Goal: Communication & Community: Participate in discussion

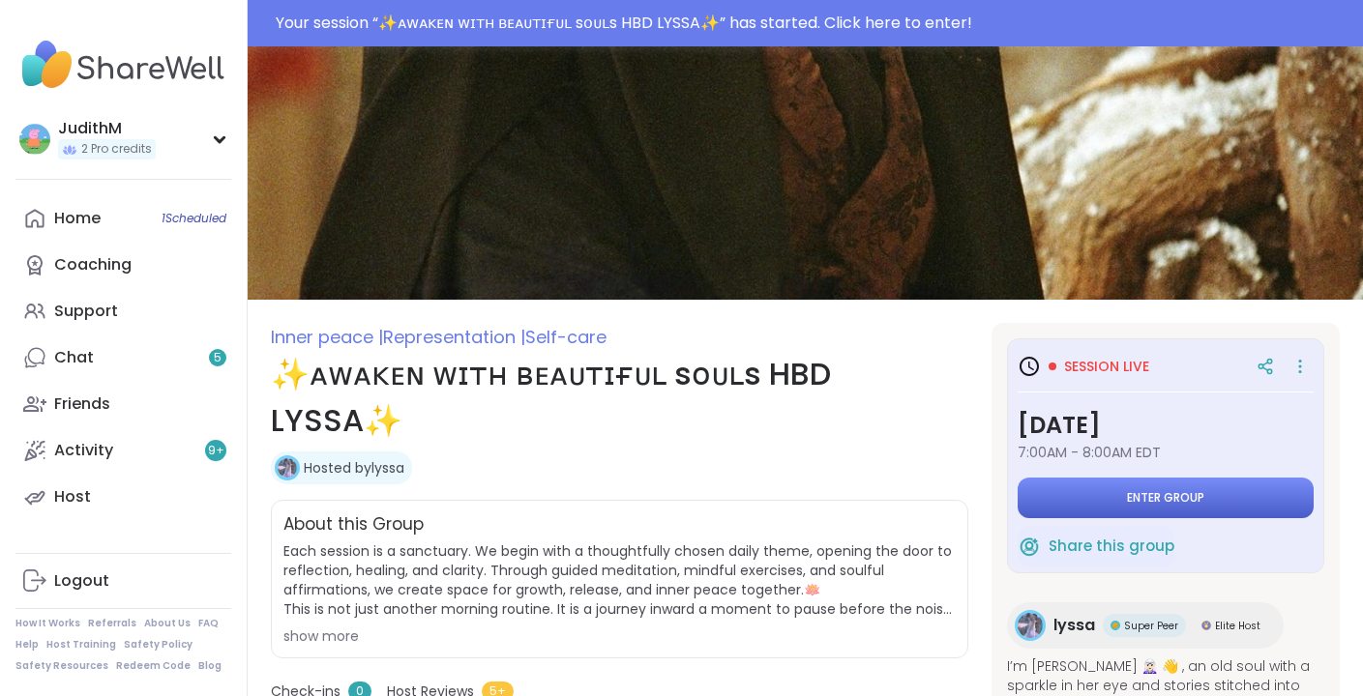
click at [1167, 499] on span "Enter group" at bounding box center [1165, 497] width 77 height 15
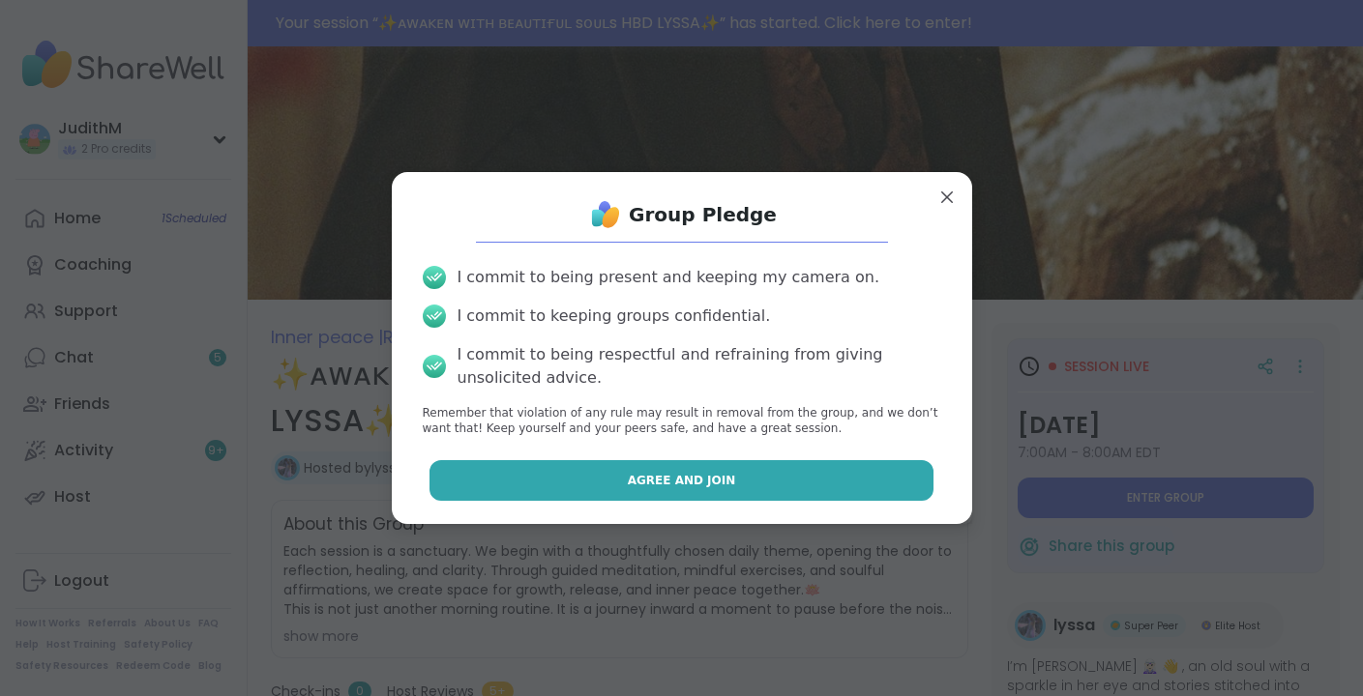
click at [854, 496] on button "Agree and Join" at bounding box center [681, 480] width 504 height 41
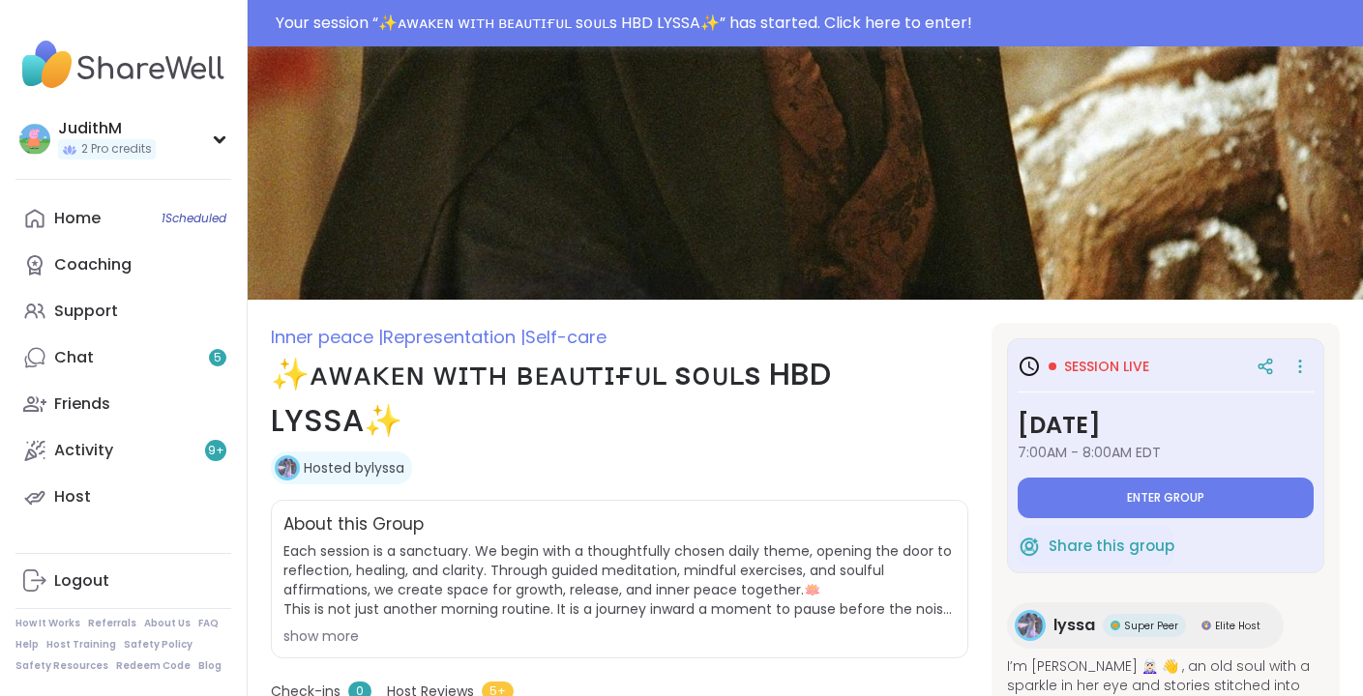
type textarea "*"
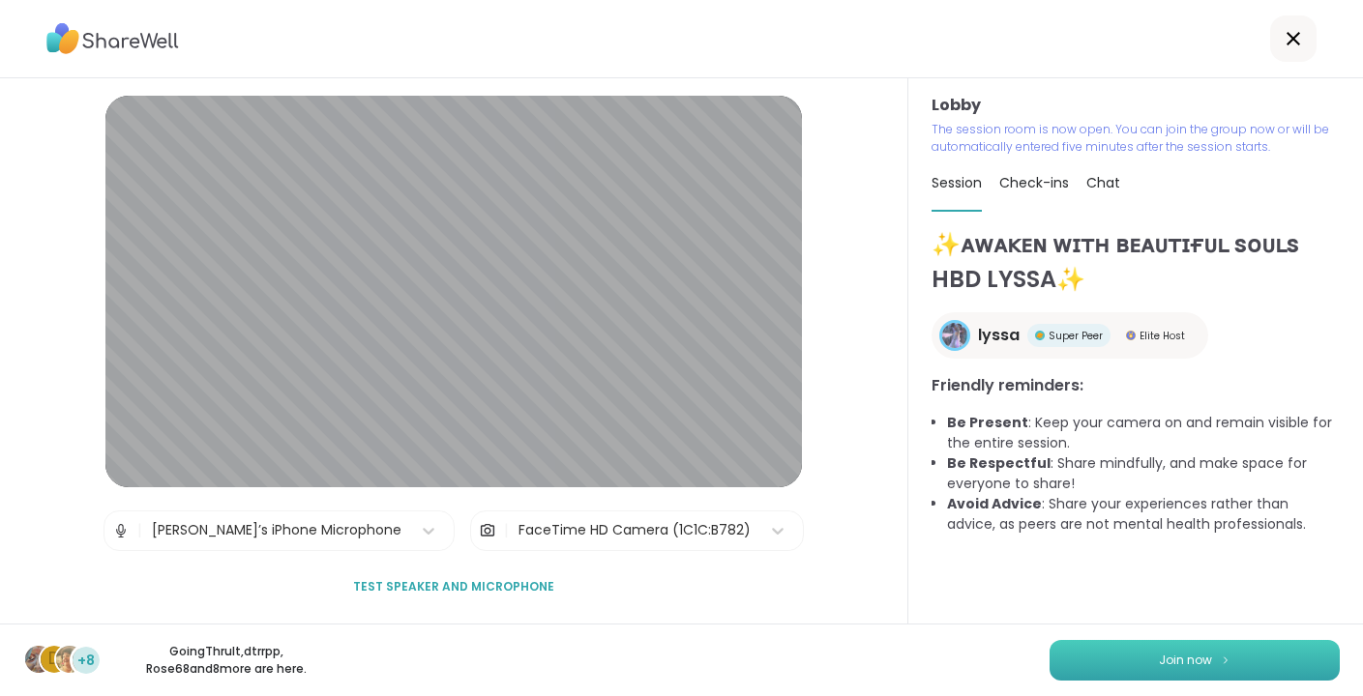
click at [1162, 657] on span "Join now" at bounding box center [1184, 660] width 53 height 17
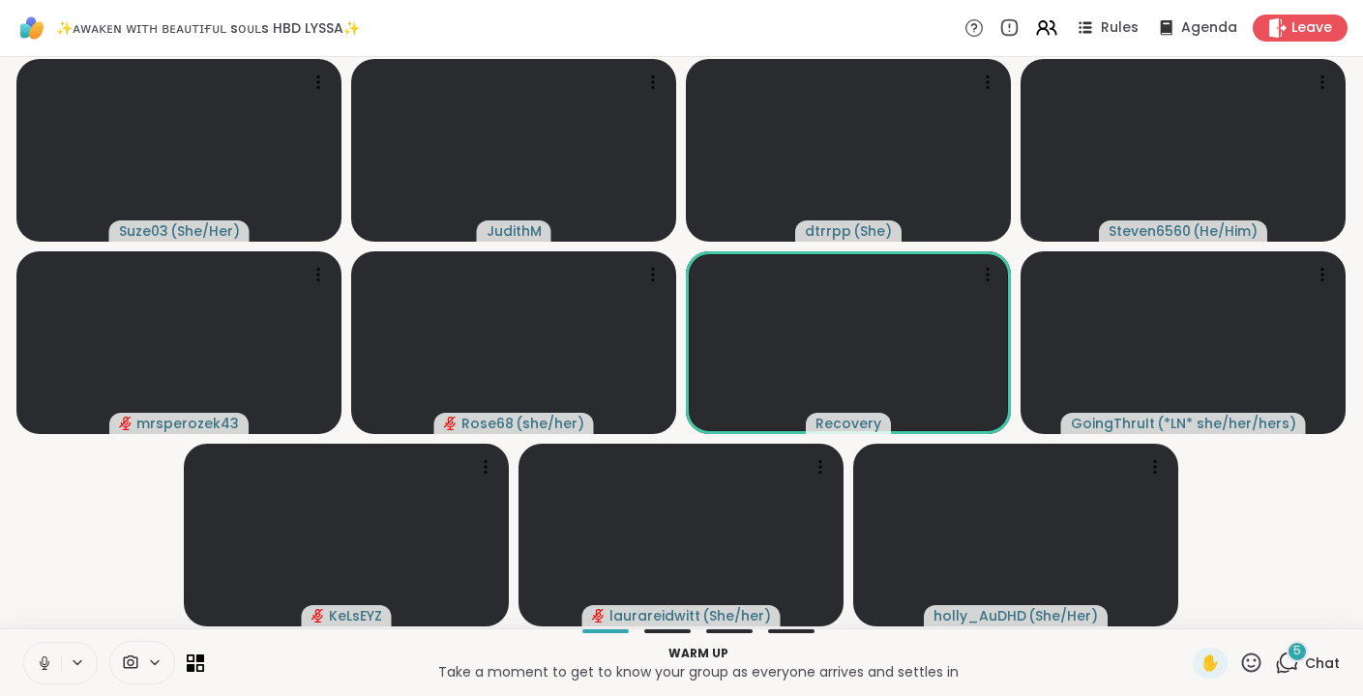
click at [47, 669] on icon at bounding box center [44, 663] width 17 height 17
click at [33, 666] on button at bounding box center [42, 663] width 37 height 41
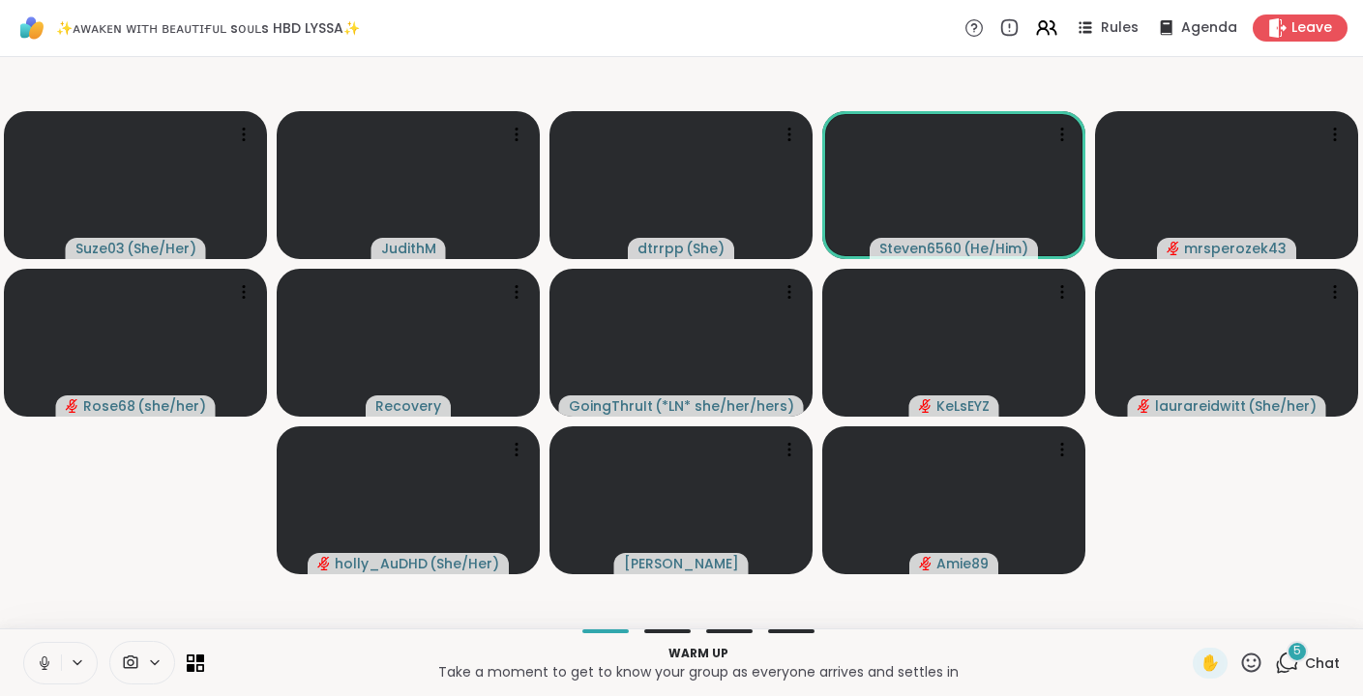
click at [43, 658] on icon at bounding box center [44, 663] width 17 height 17
click at [1295, 646] on span "6" at bounding box center [1297, 651] width 8 height 16
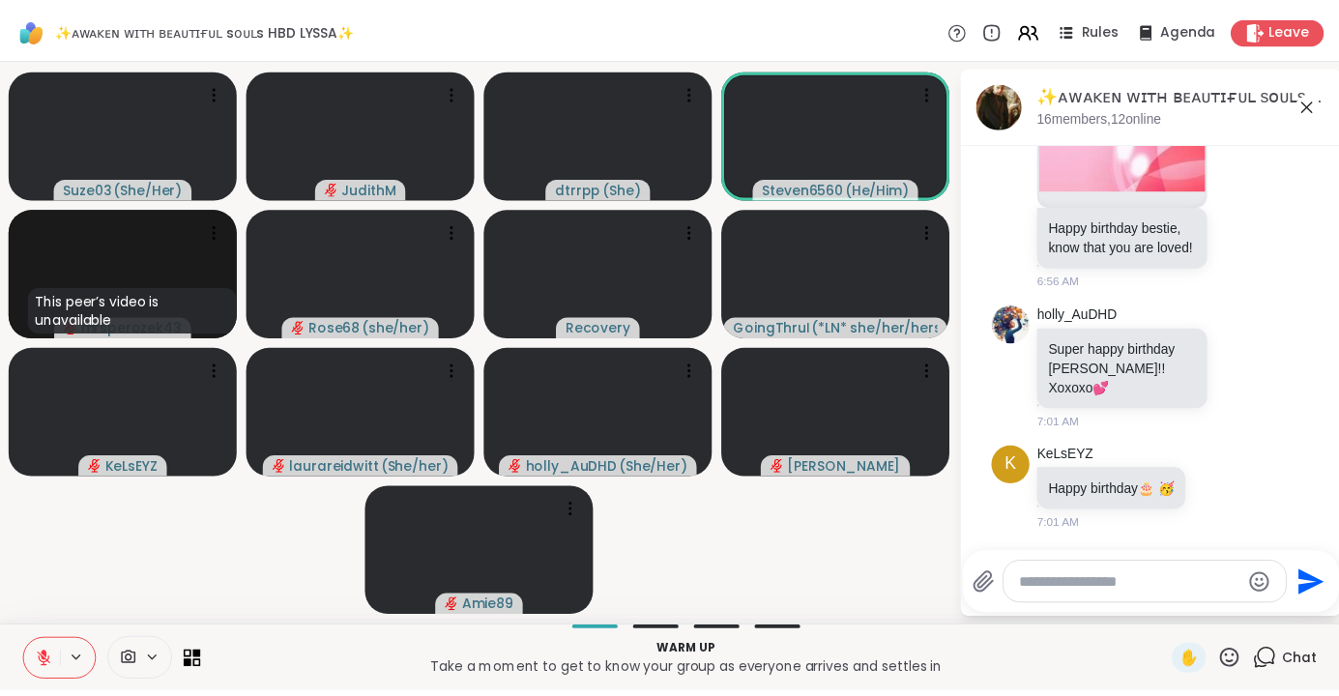
scroll to position [1928, 0]
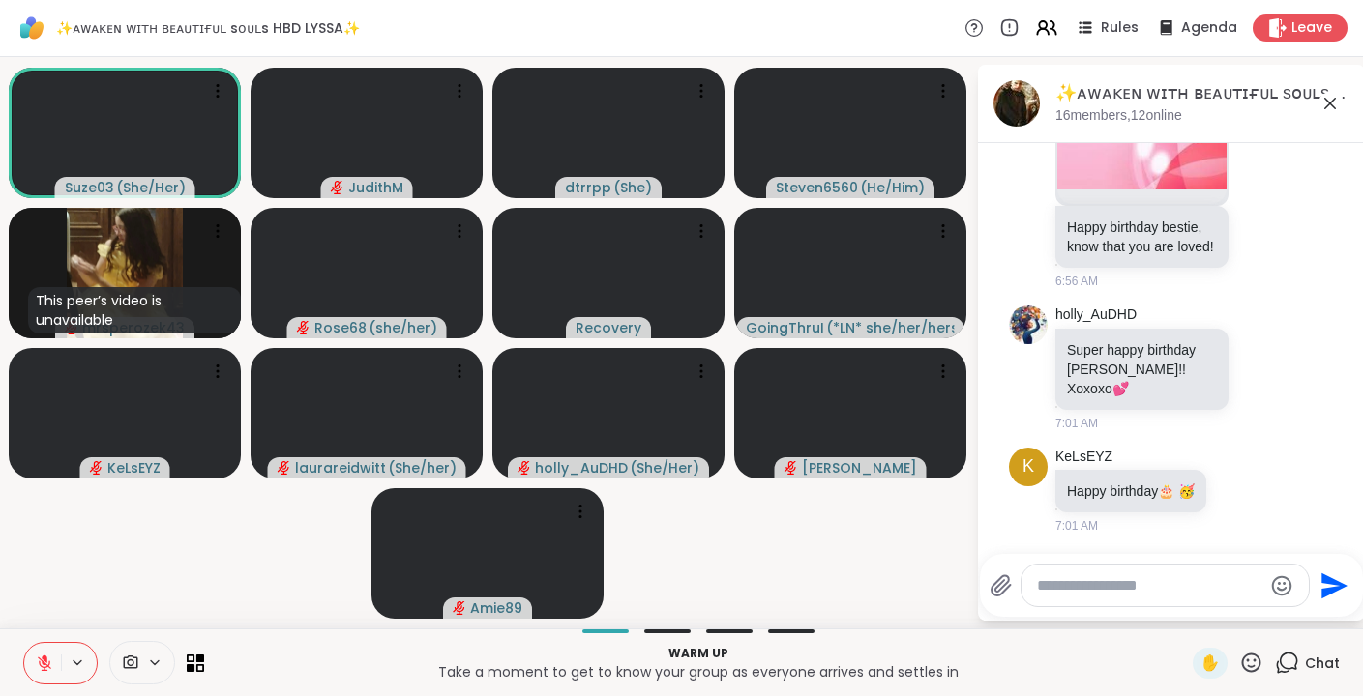
click at [1331, 107] on icon at bounding box center [1329, 103] width 23 height 23
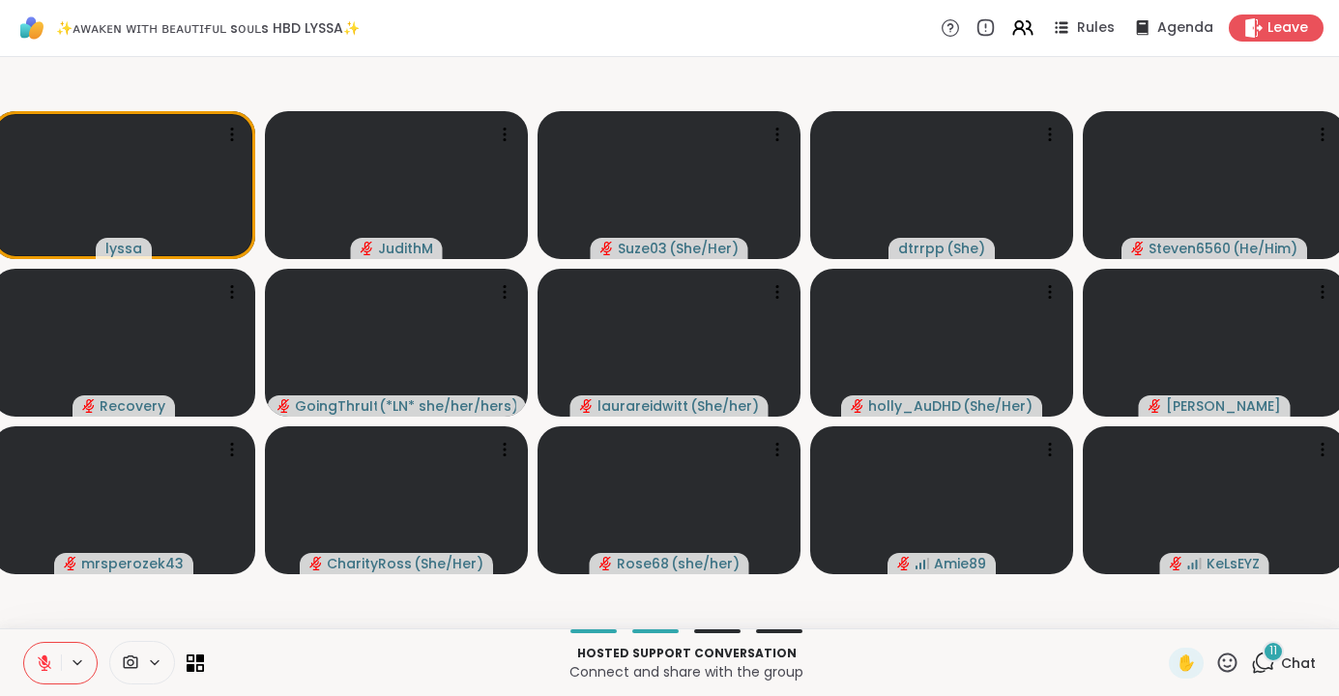
click at [1298, 648] on div "11 Chat" at bounding box center [1283, 663] width 65 height 31
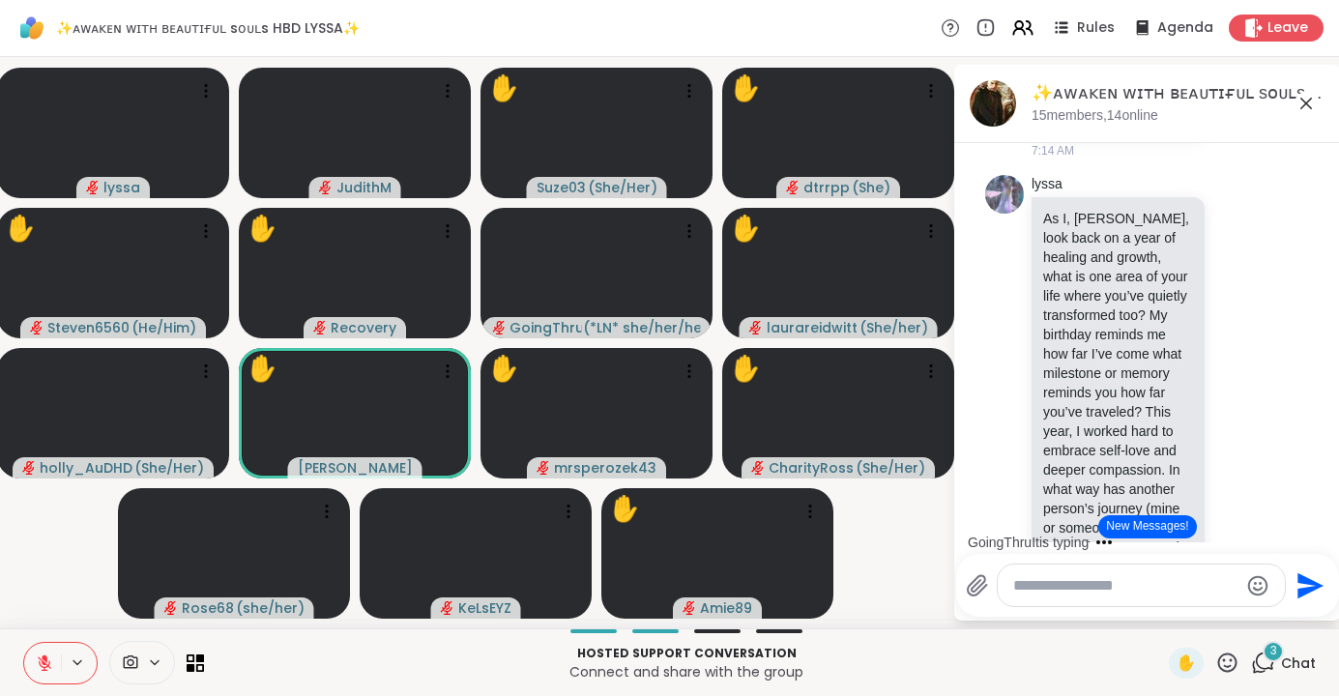
scroll to position [5666, 0]
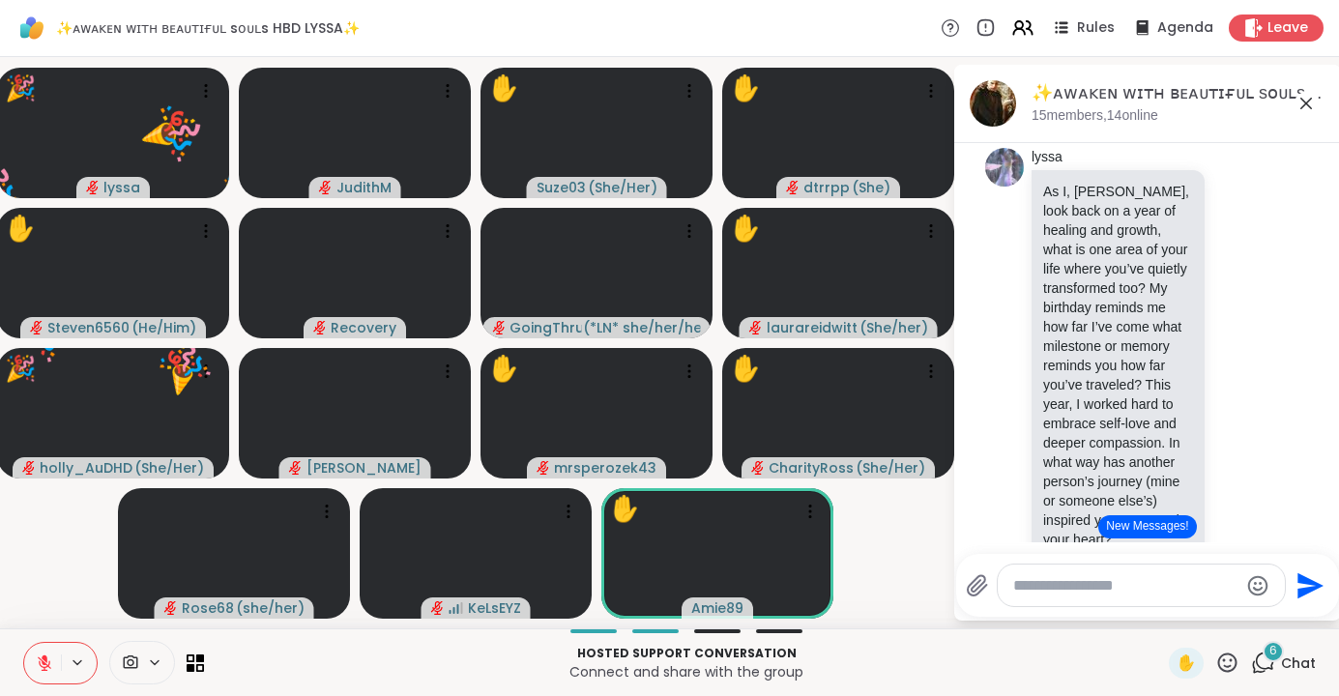
click at [1125, 584] on textarea "Type your message" at bounding box center [1125, 585] width 225 height 19
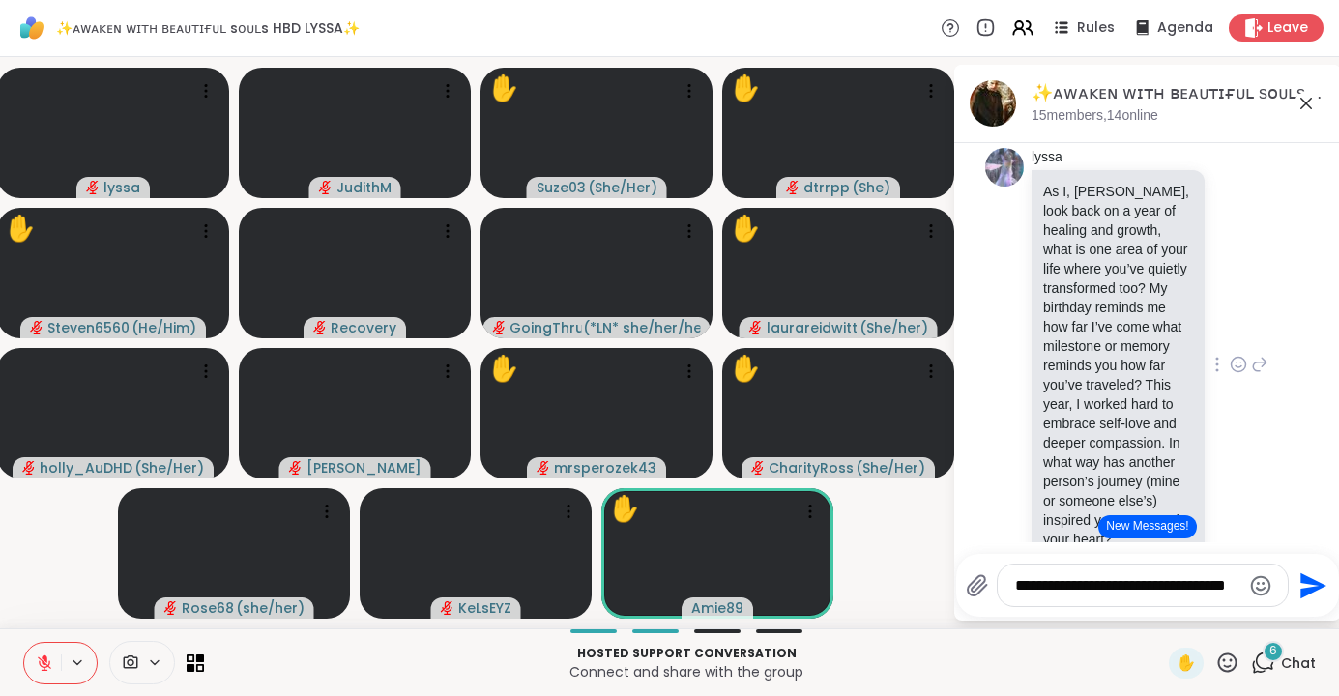
type textarea "**********"
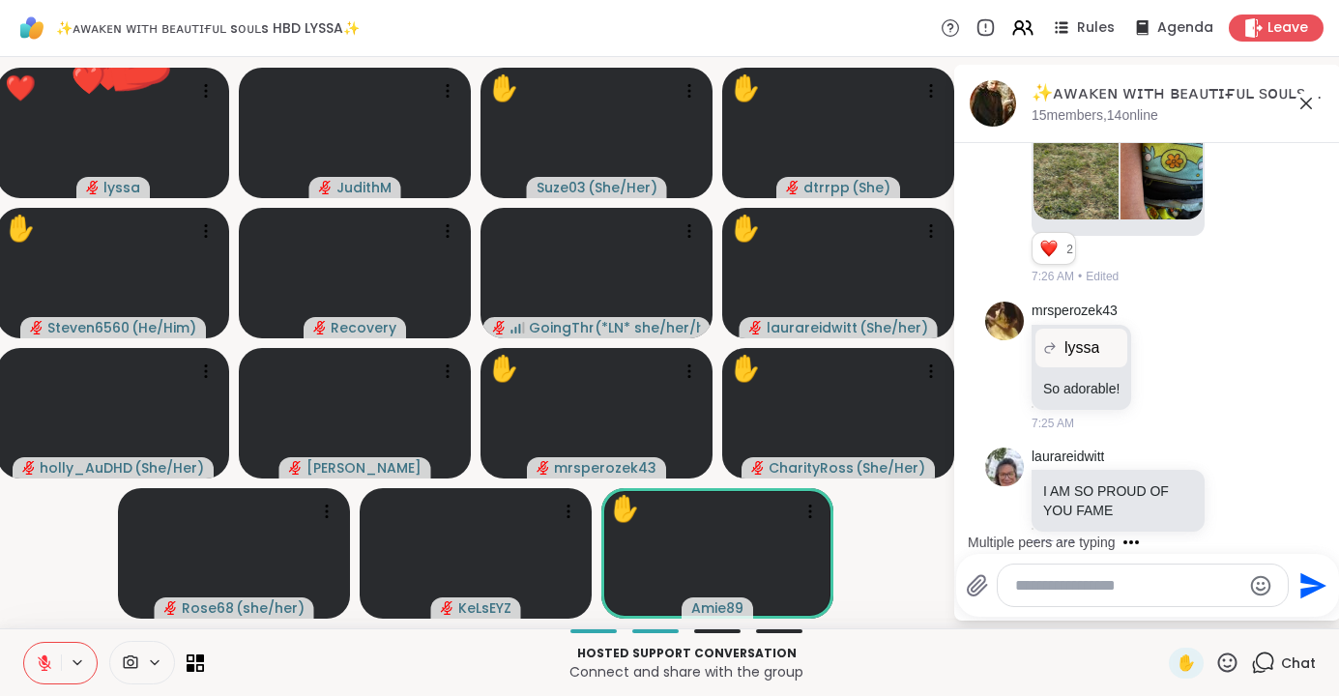
scroll to position [8842, 0]
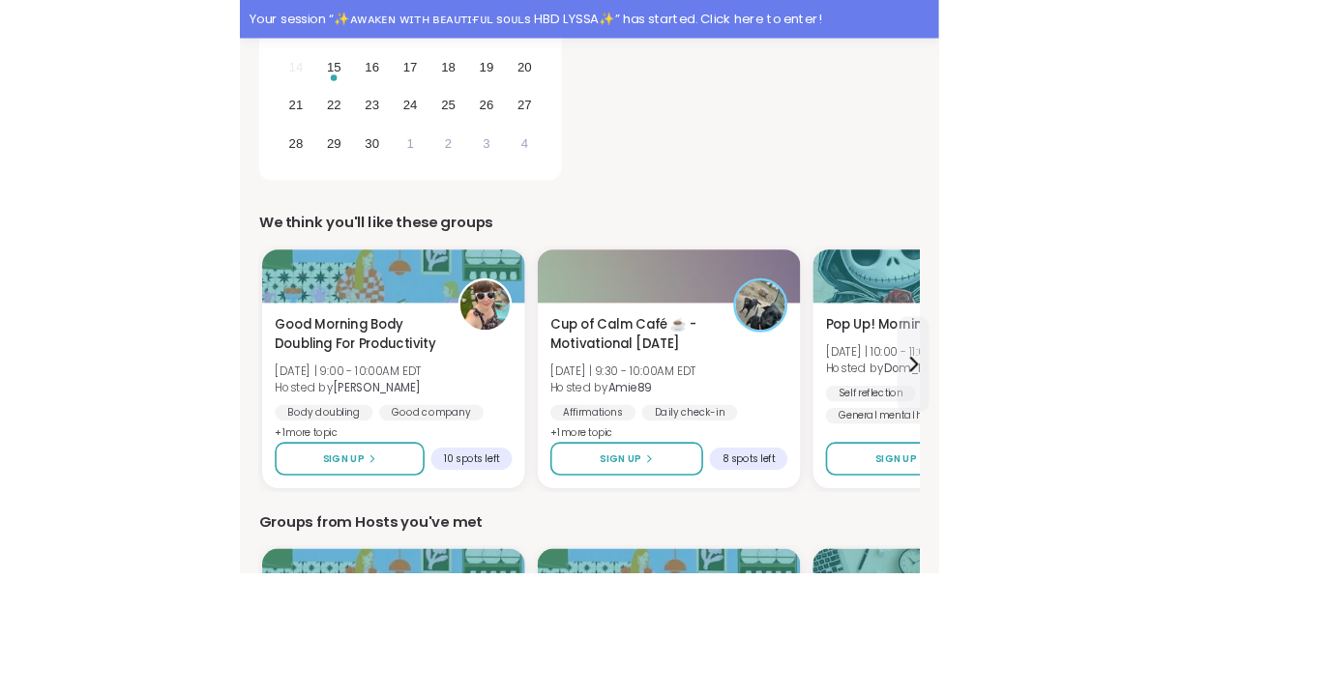
scroll to position [549, 0]
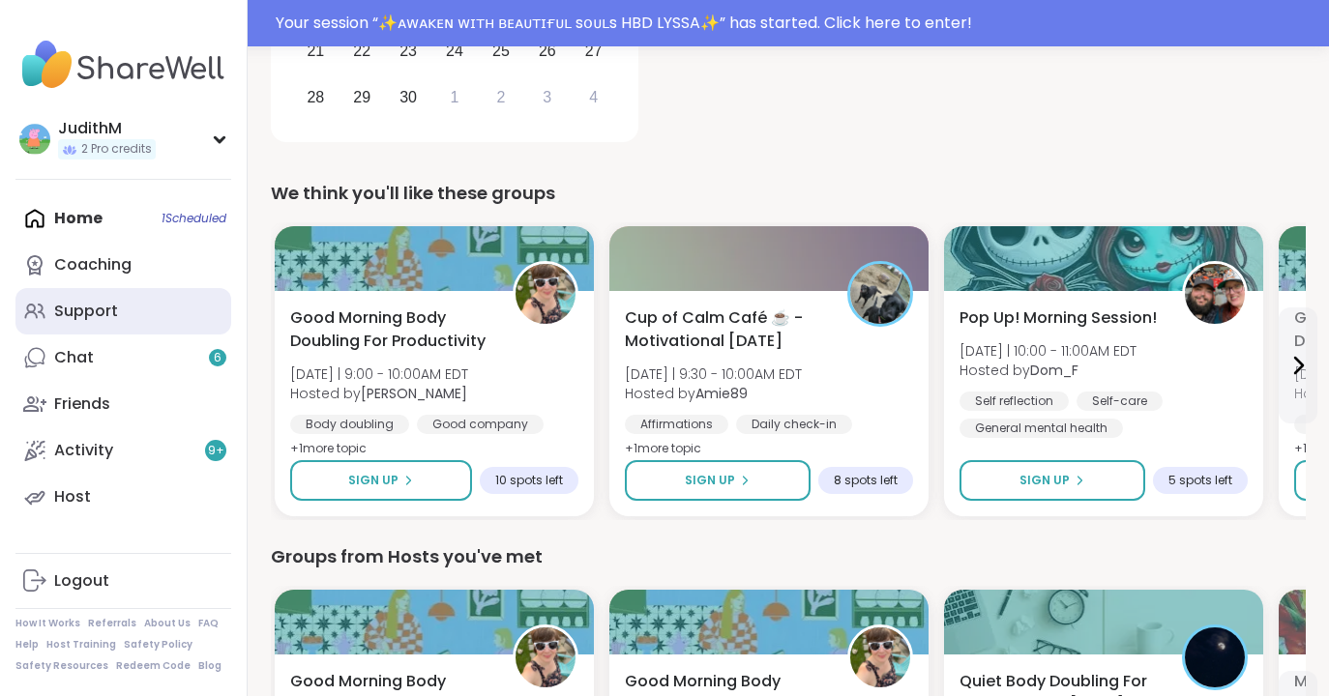
click at [98, 319] on div "Support" at bounding box center [86, 311] width 64 height 21
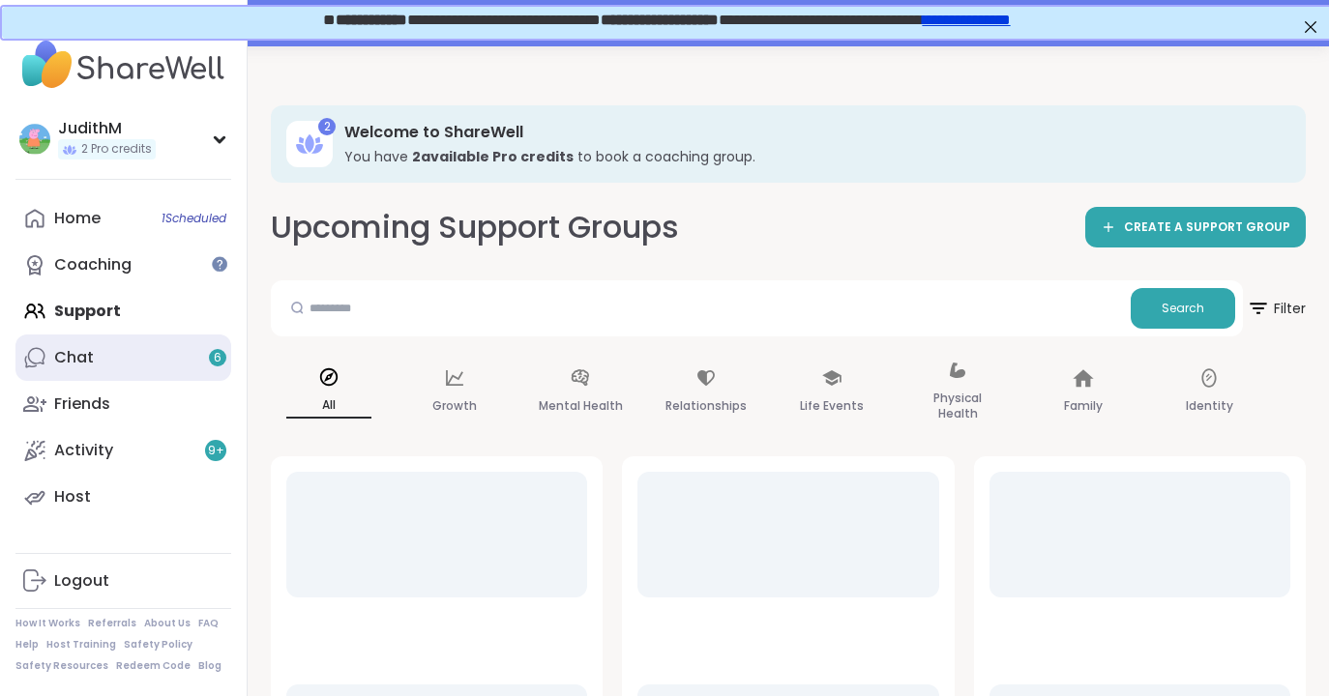
click at [83, 355] on div "Chat 6" at bounding box center [74, 357] width 40 height 21
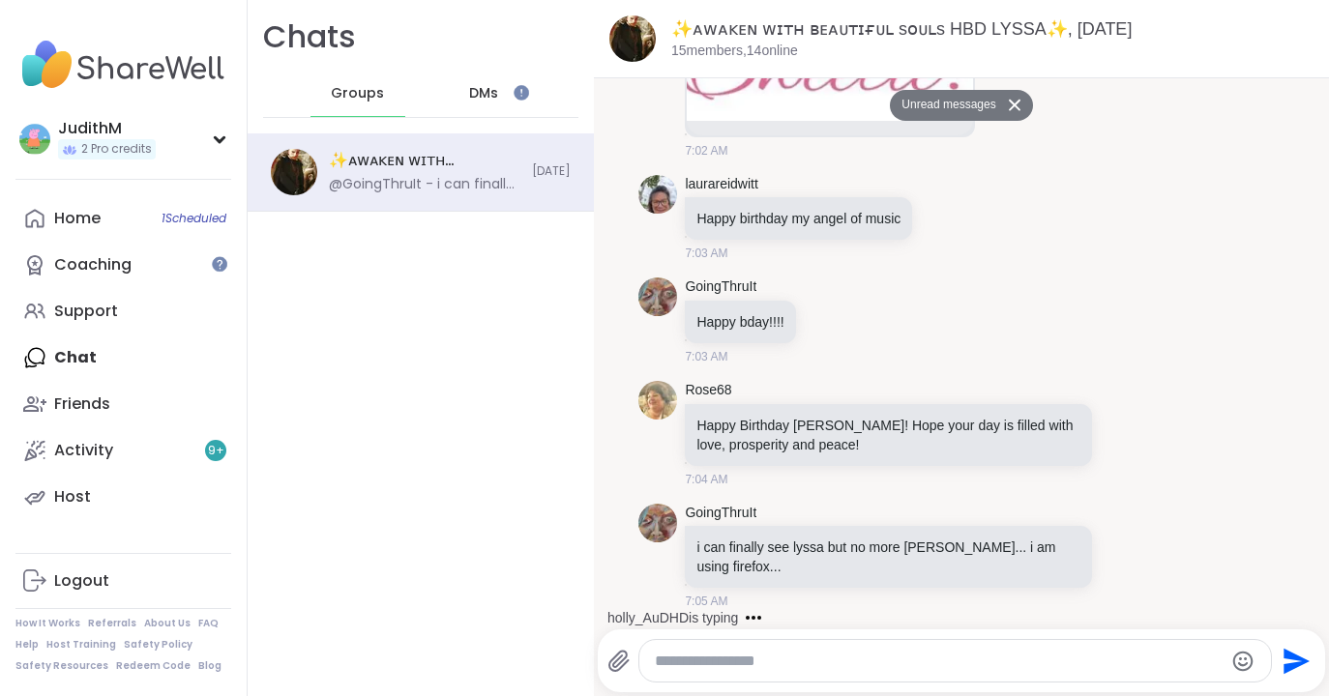
click at [491, 103] on div "DMs" at bounding box center [484, 94] width 95 height 46
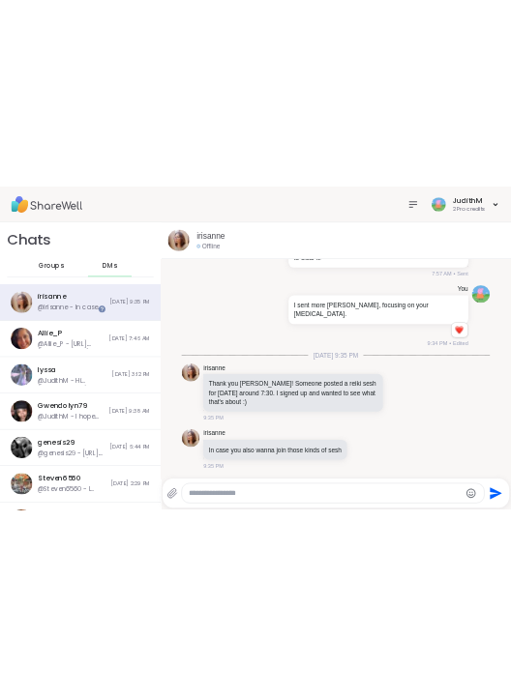
scroll to position [3692, 0]
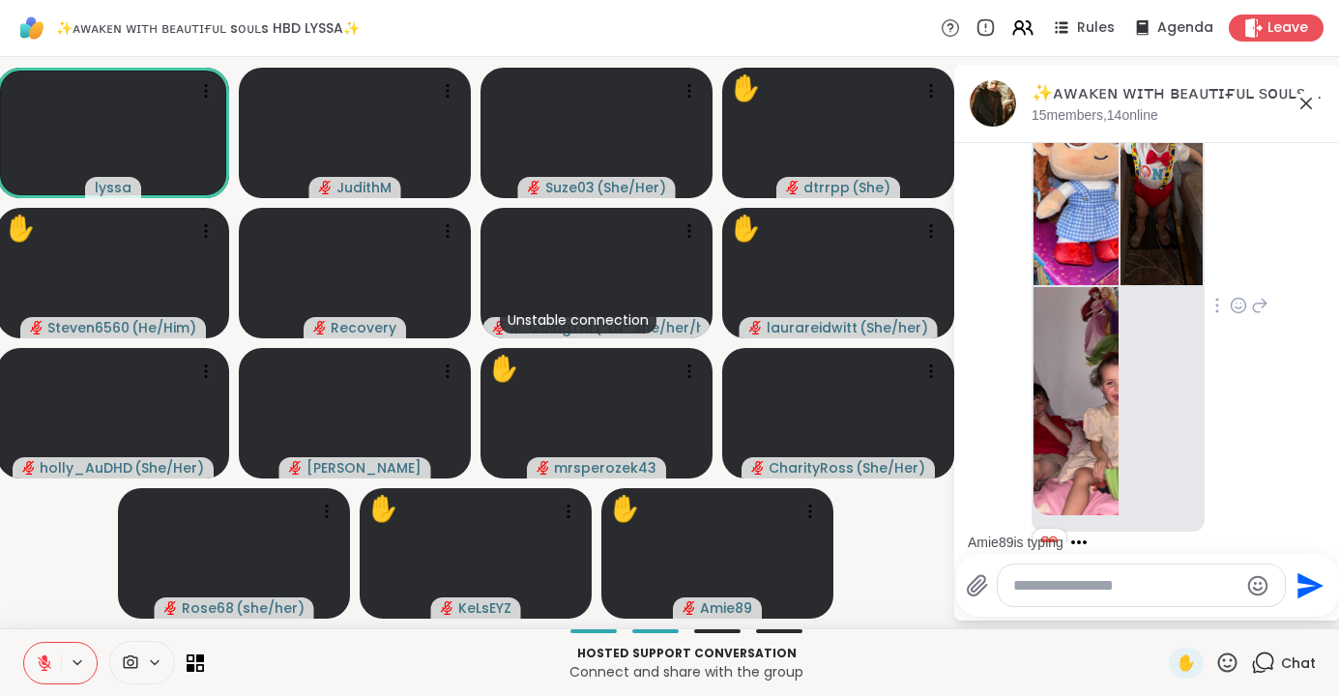
scroll to position [9984, 0]
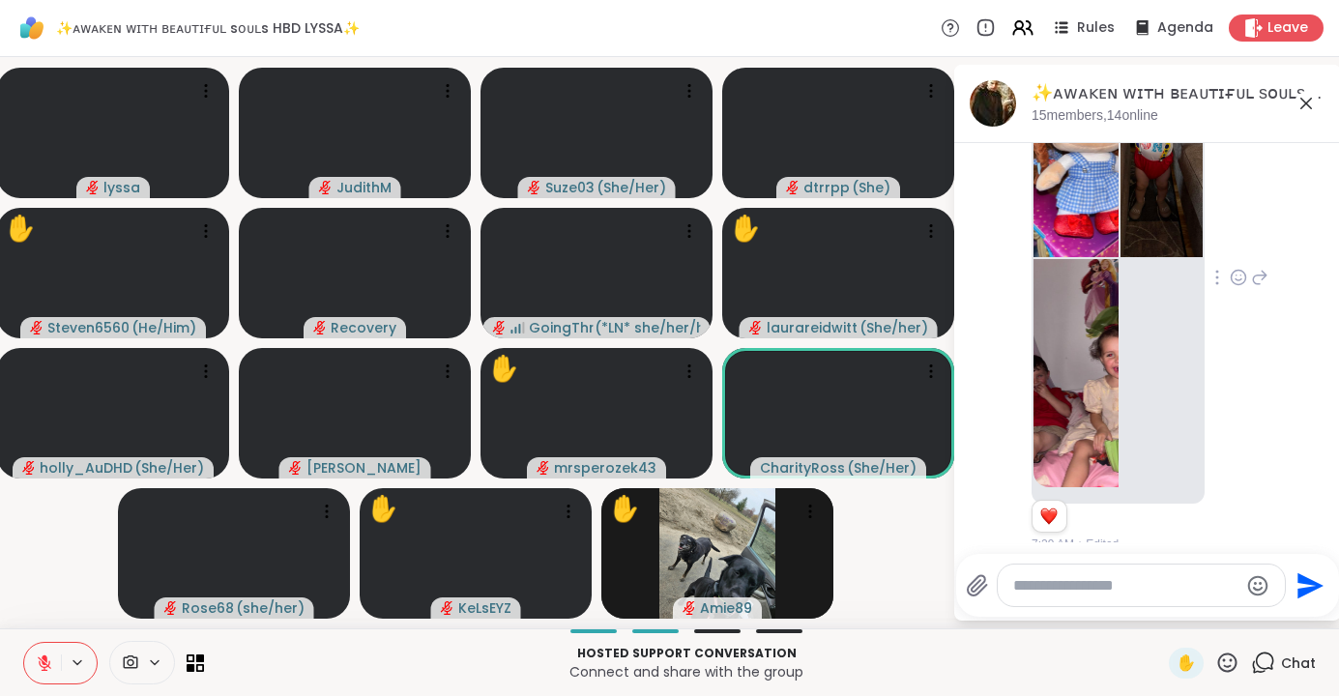
click at [1238, 268] on icon at bounding box center [1238, 277] width 17 height 19
click at [1241, 238] on div "Select Reaction: Heart" at bounding box center [1238, 246] width 17 height 17
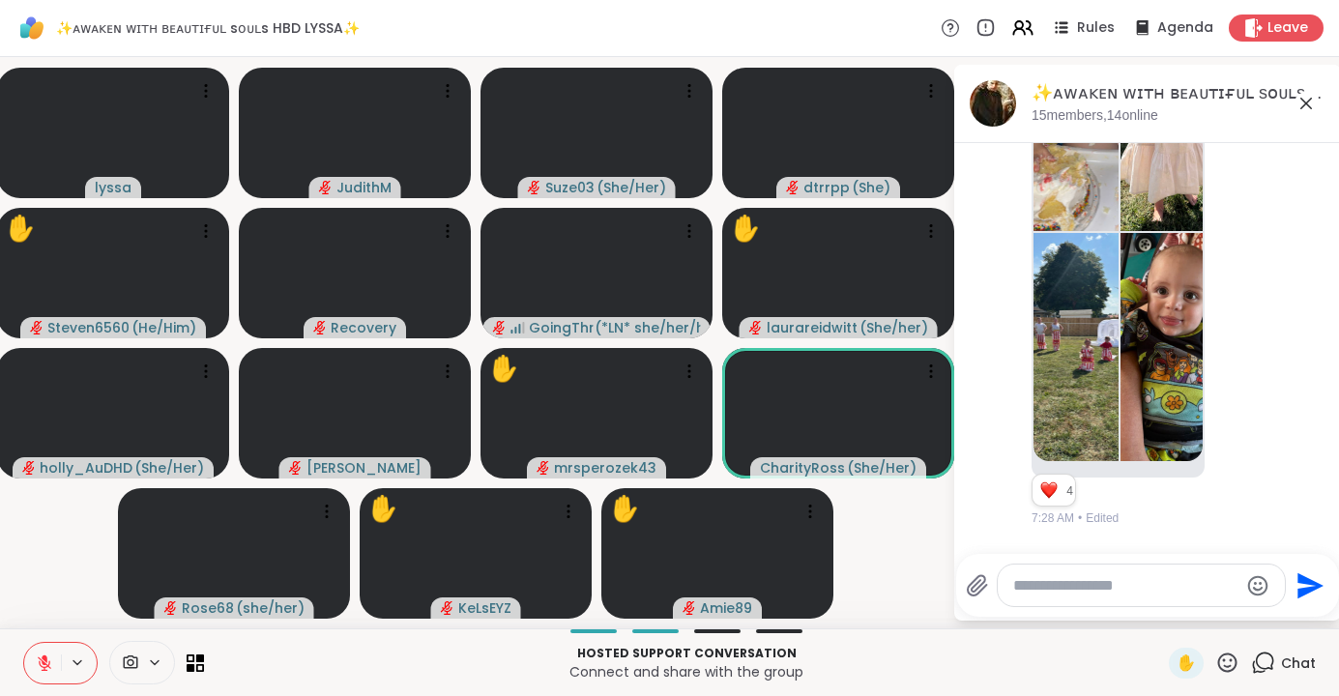
scroll to position [8505, 0]
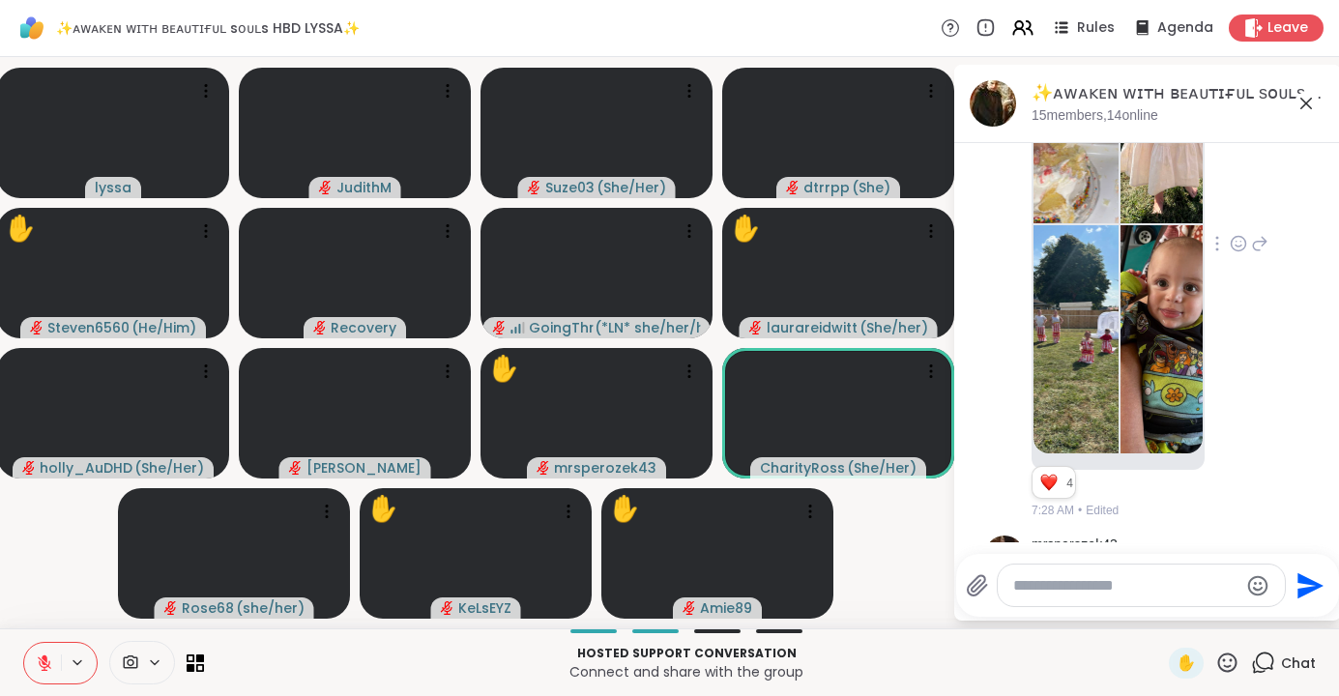
click at [1235, 234] on icon at bounding box center [1238, 243] width 17 height 19
click at [1236, 204] on div "Select Reaction: Heart" at bounding box center [1238, 212] width 17 height 17
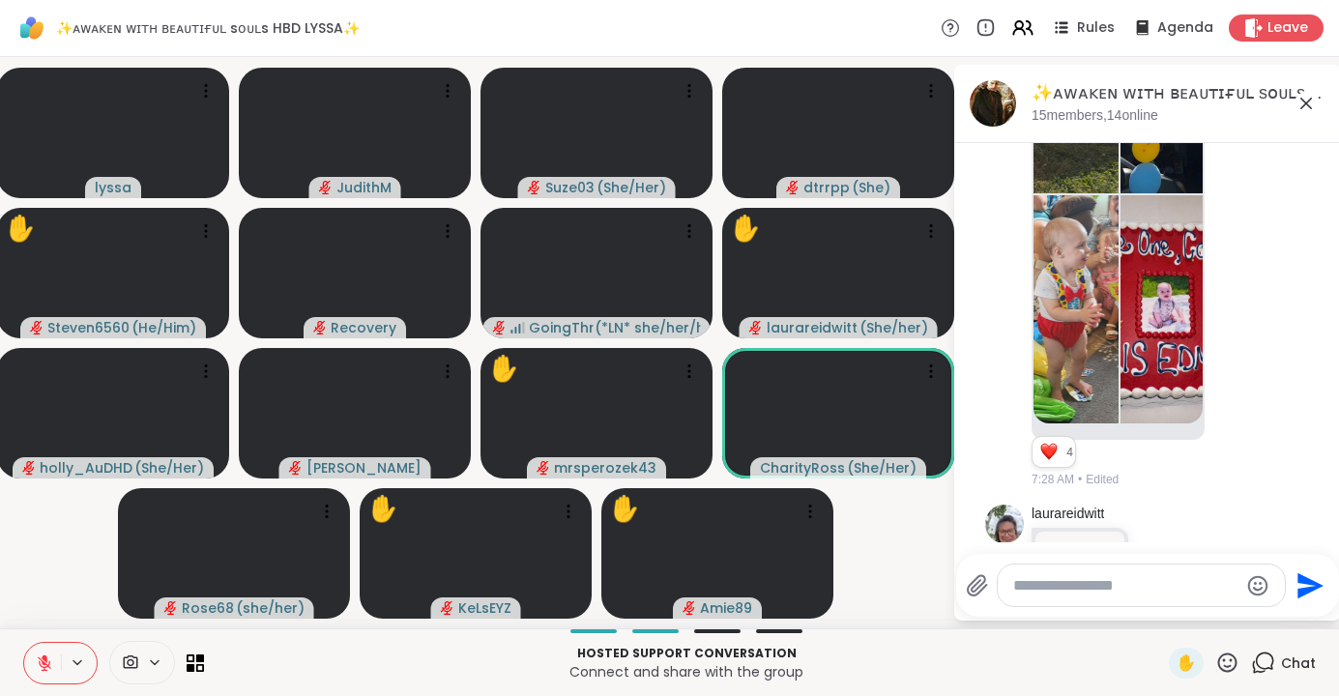
scroll to position [7815, 0]
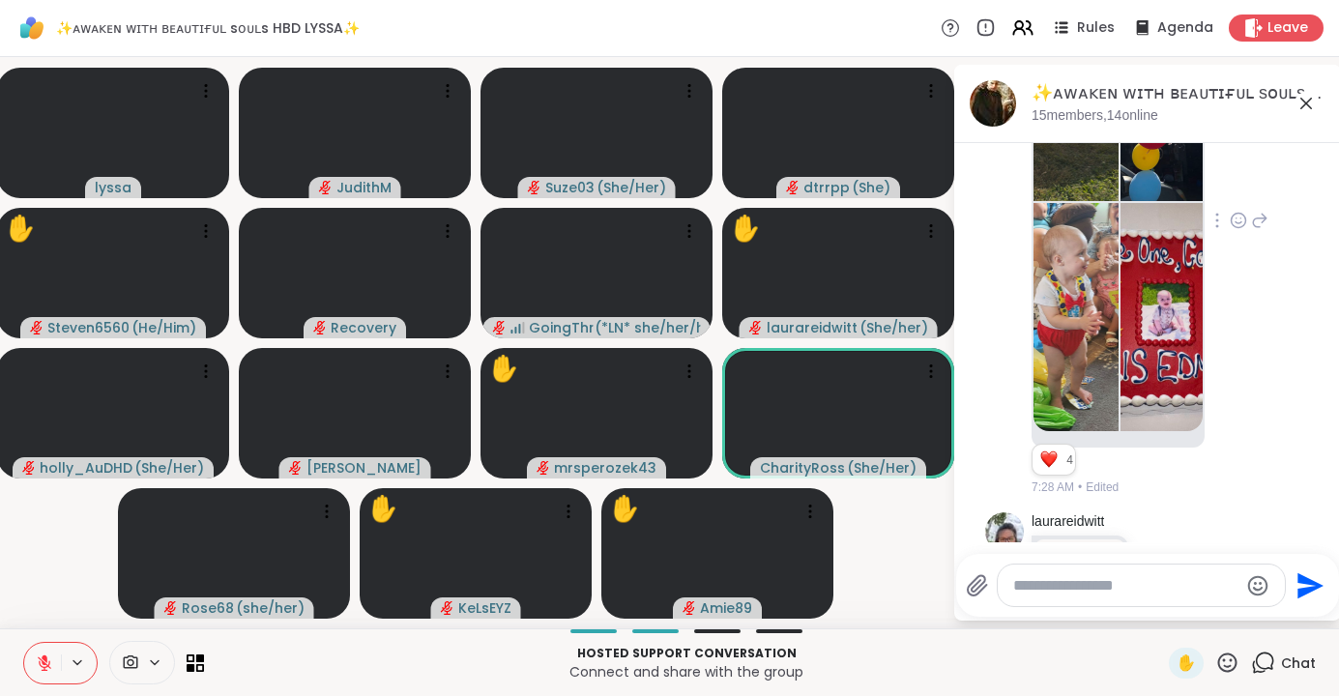
click at [1232, 214] on icon at bounding box center [1239, 221] width 15 height 15
click at [1235, 181] on div "Select Reaction: Heart" at bounding box center [1238, 189] width 17 height 17
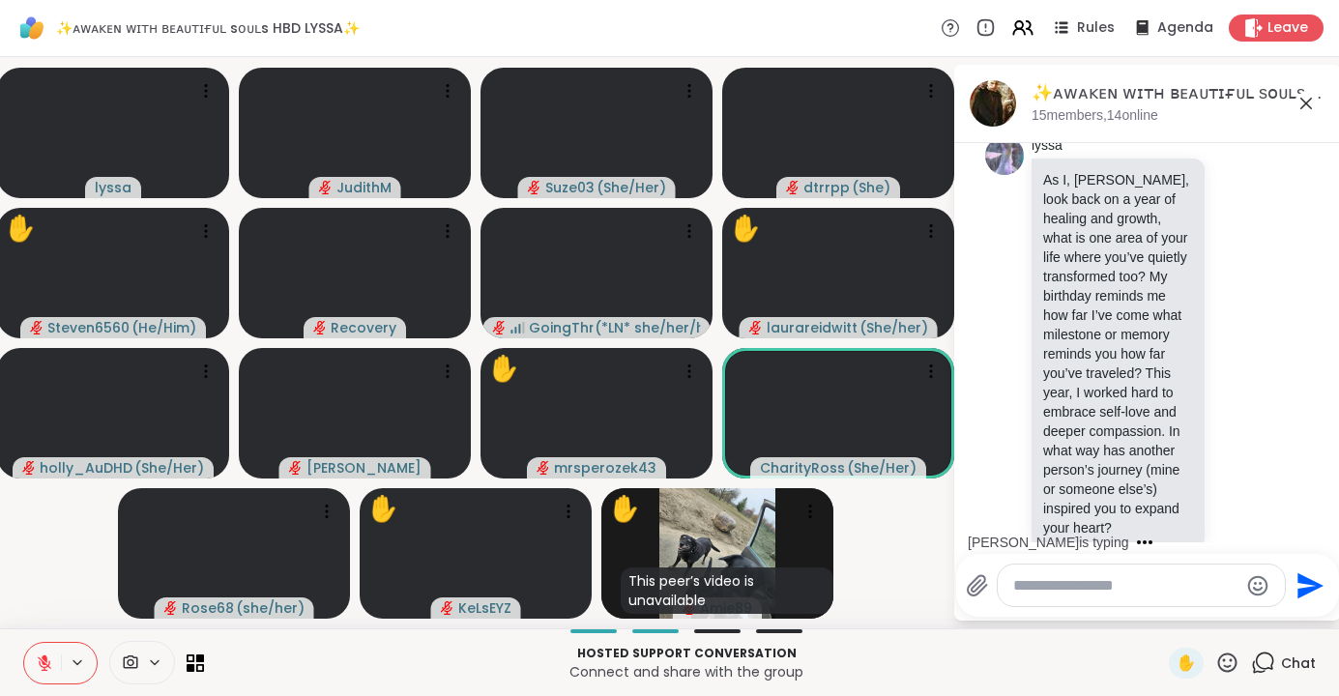
scroll to position [5683, 0]
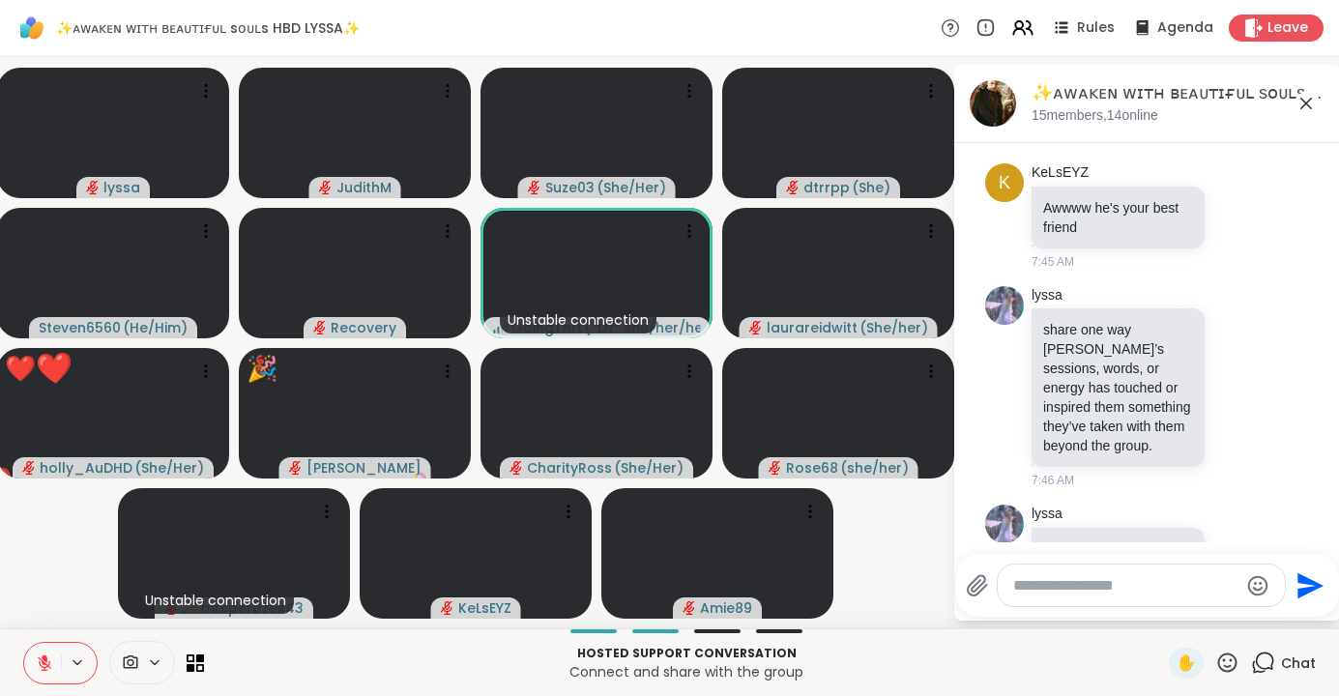
scroll to position [13456, 0]
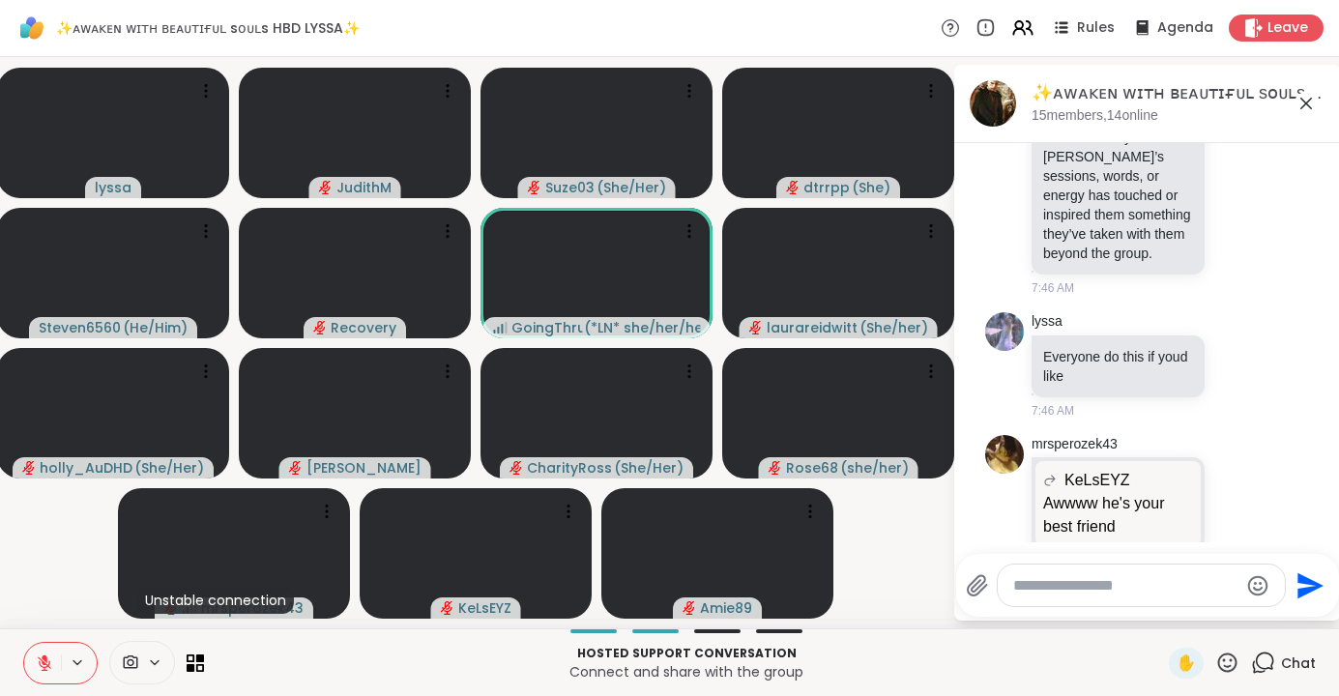
click at [1109, 590] on textarea "Type your message" at bounding box center [1125, 585] width 225 height 19
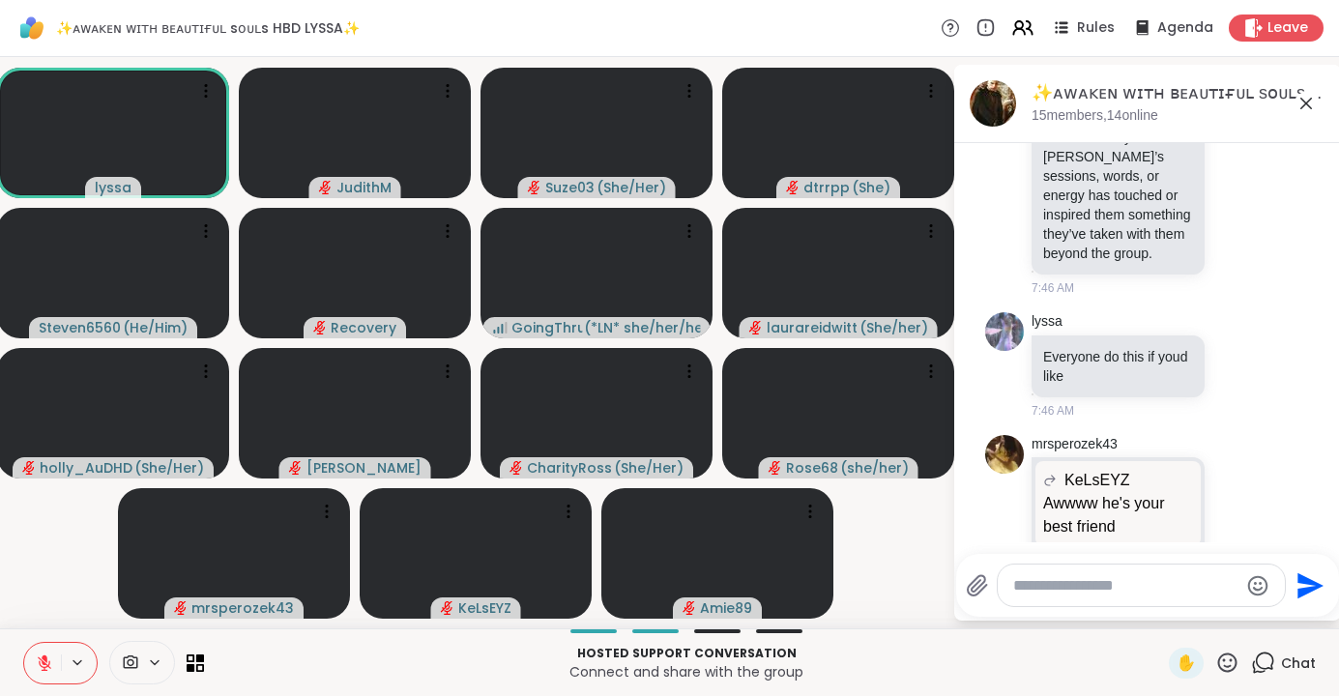
click at [1025, 585] on textarea "Type your message" at bounding box center [1125, 585] width 225 height 19
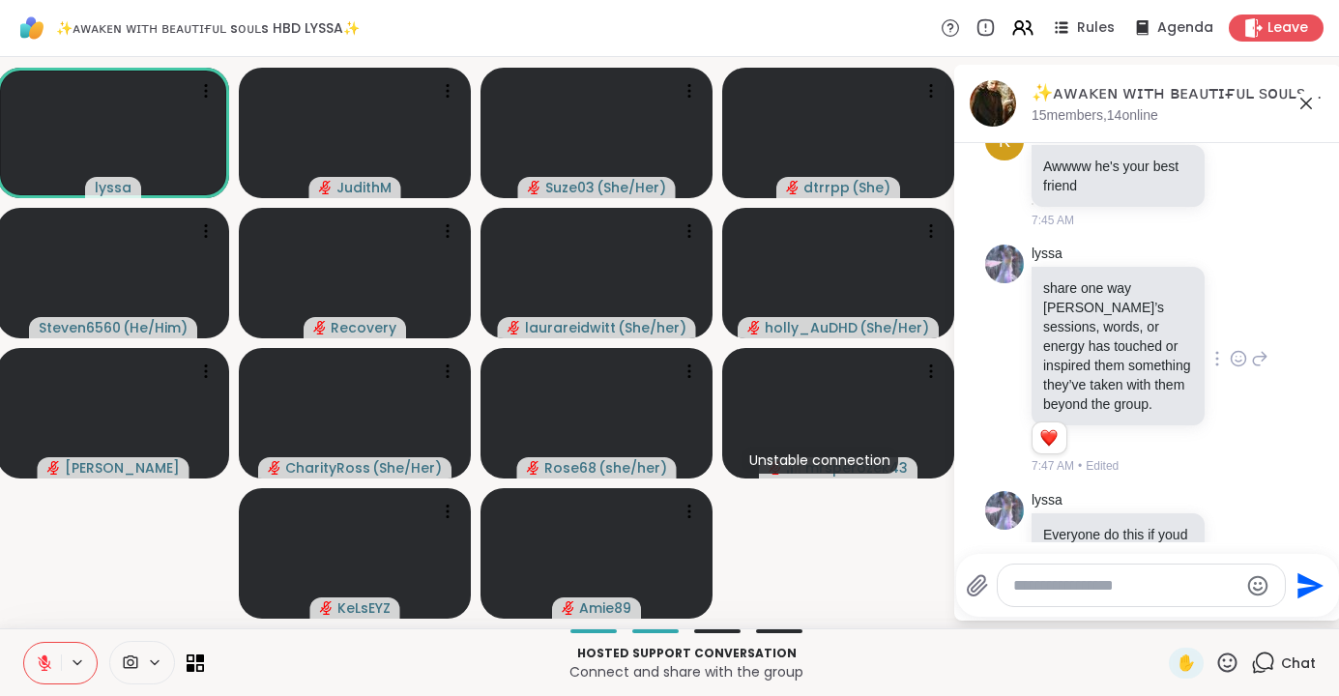
scroll to position [13346, 0]
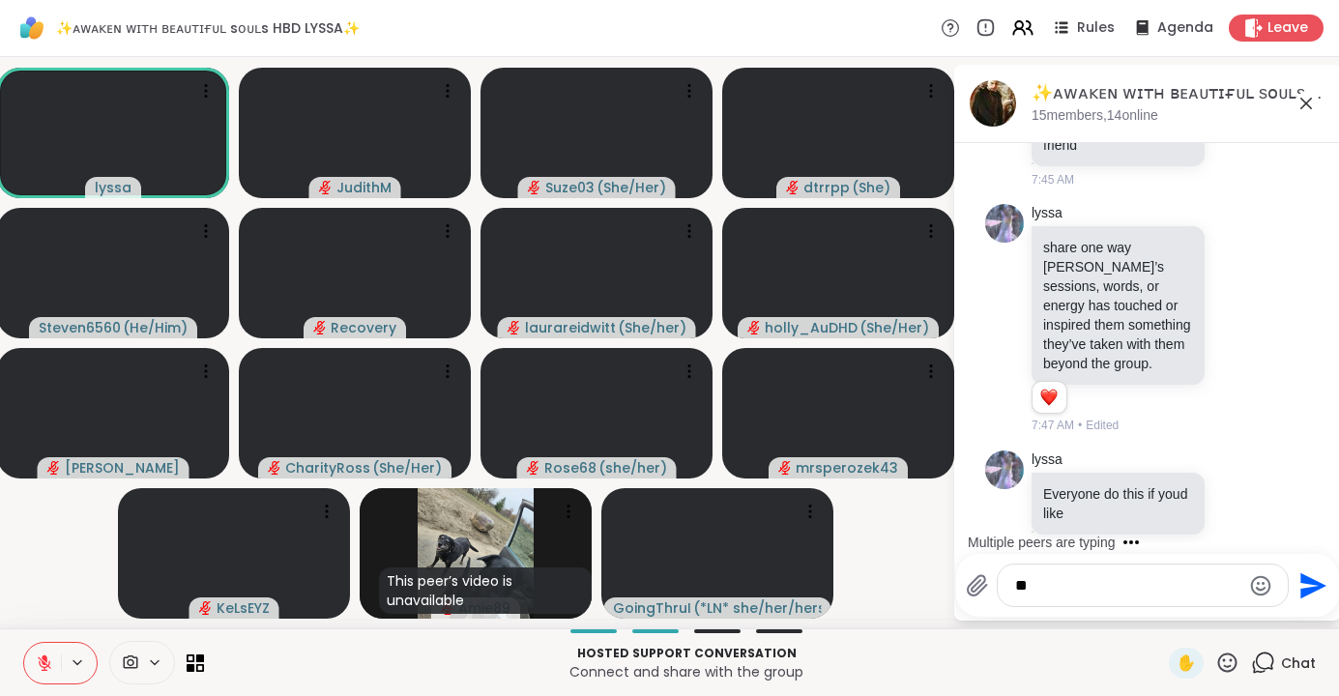
type textarea "*"
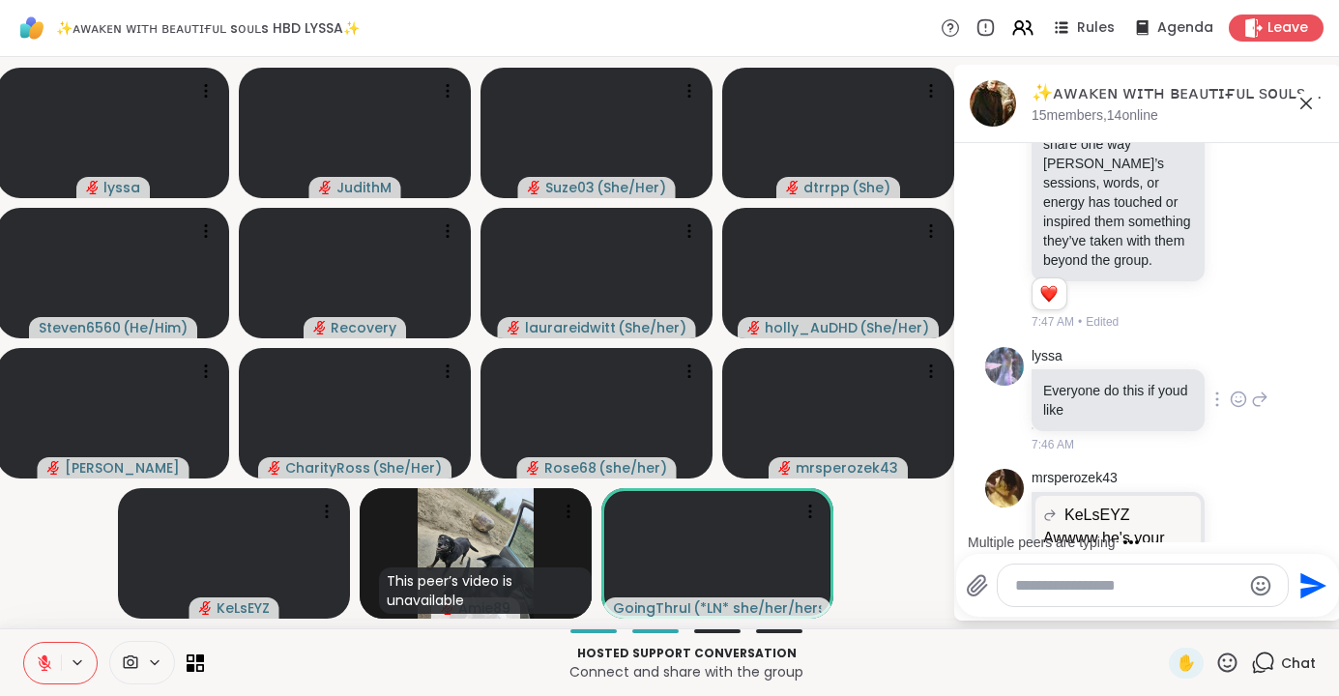
scroll to position [13483, 0]
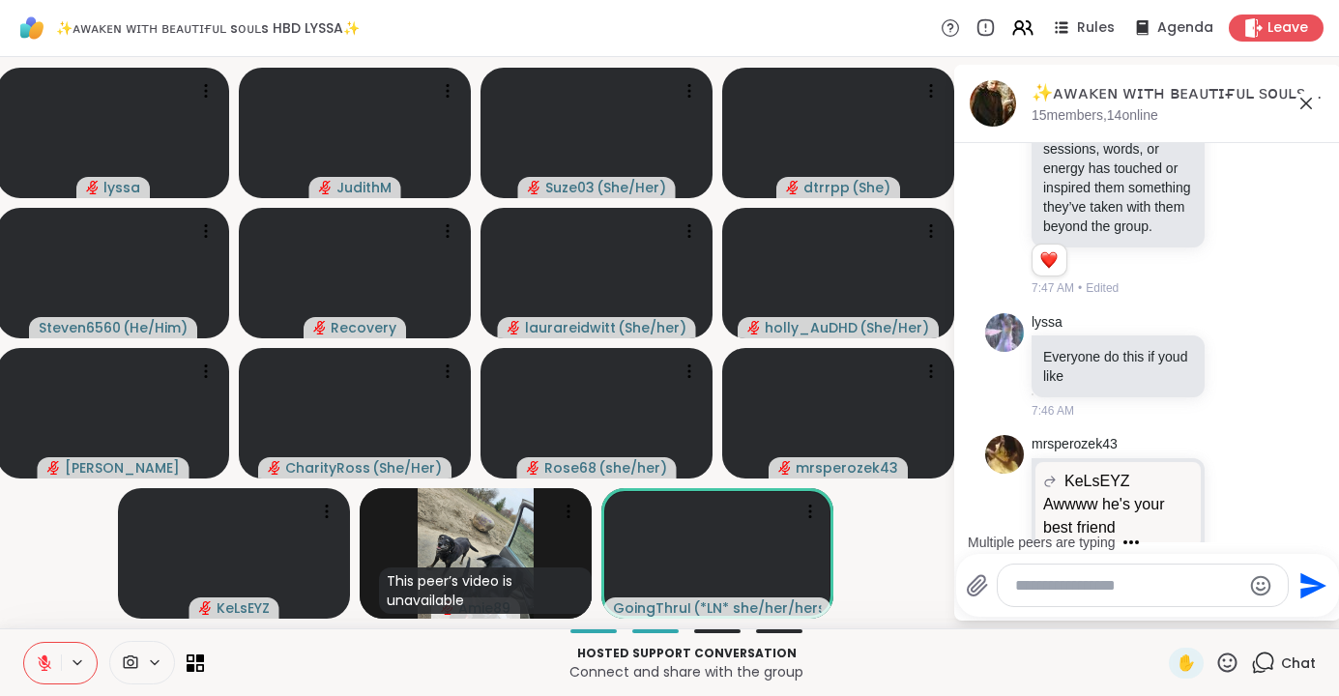
click at [1047, 587] on textarea "Type your message" at bounding box center [1127, 585] width 225 height 19
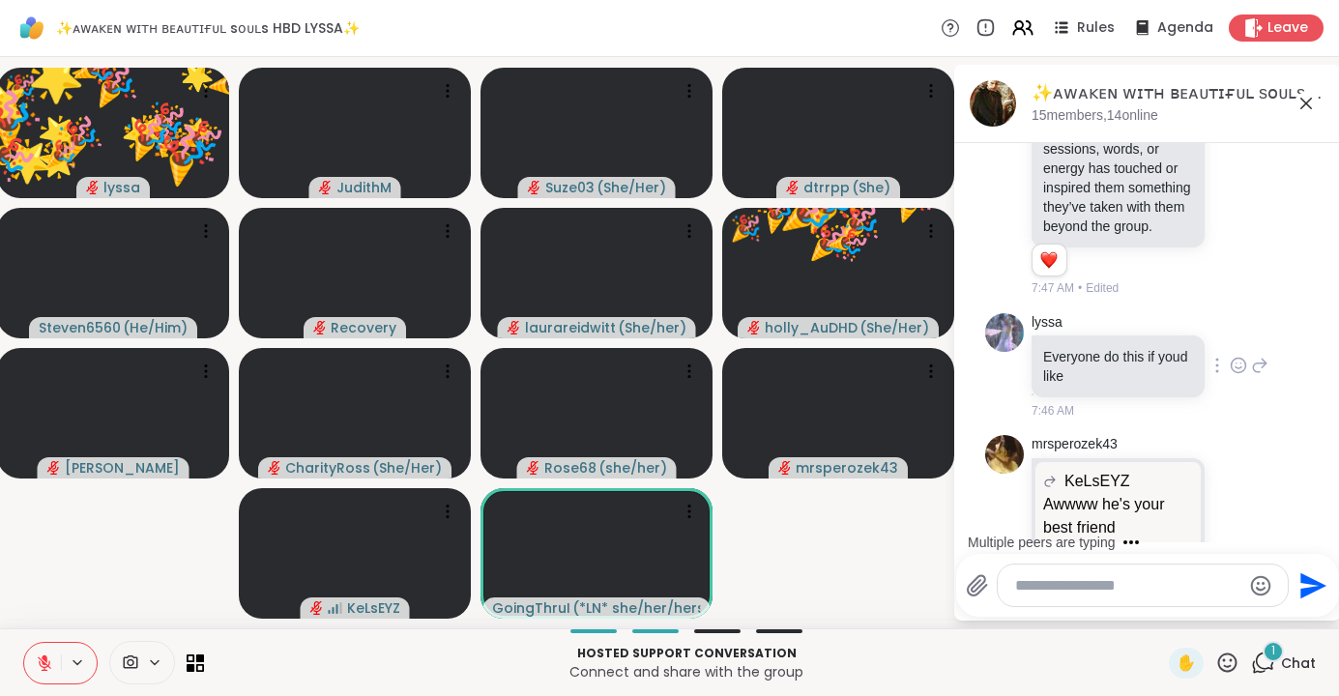
scroll to position [13664, 0]
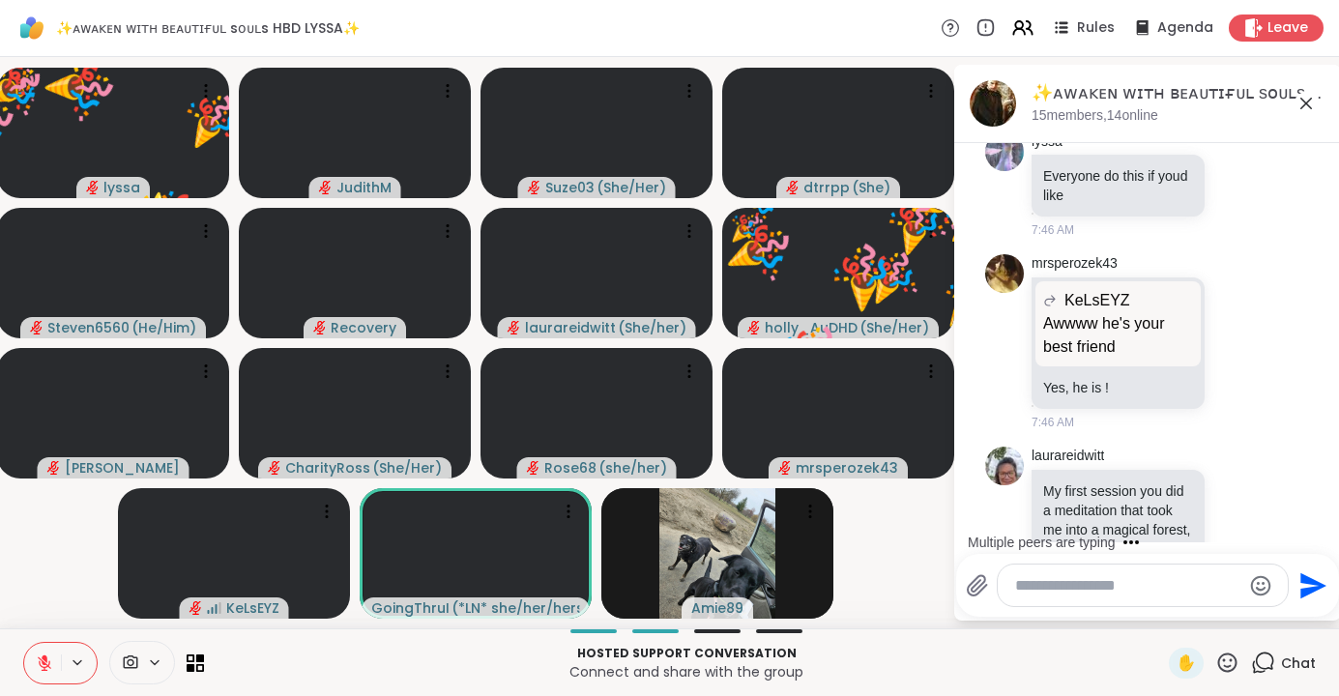
click at [1044, 587] on textarea "Type your message" at bounding box center [1127, 585] width 225 height 19
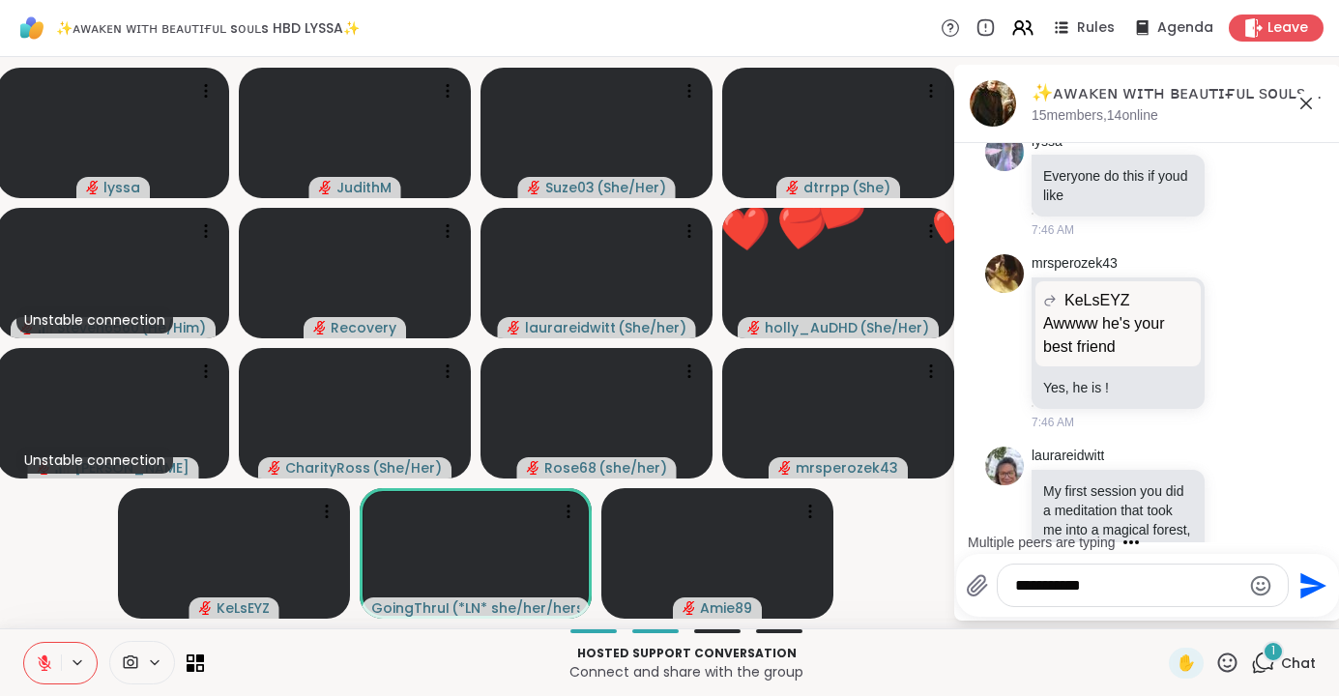
scroll to position [13825, 0]
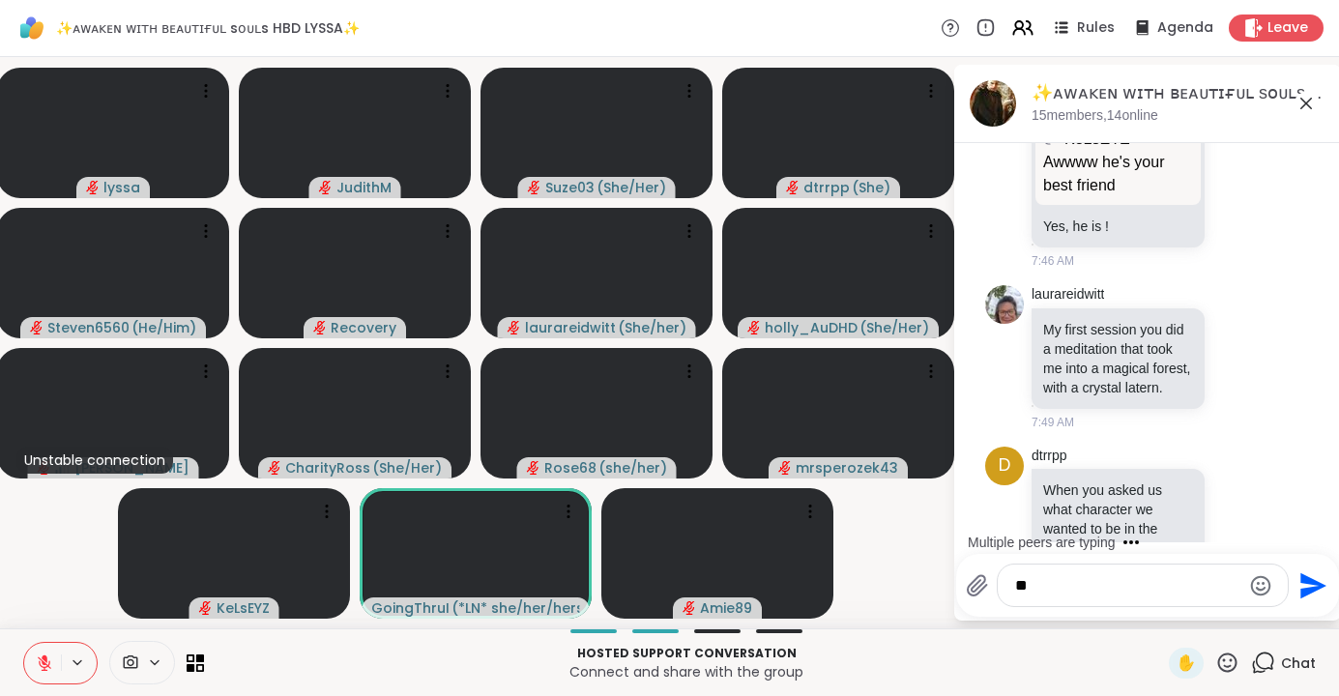
type textarea "*"
click at [1239, 519] on icon at bounding box center [1239, 520] width 6 height 2
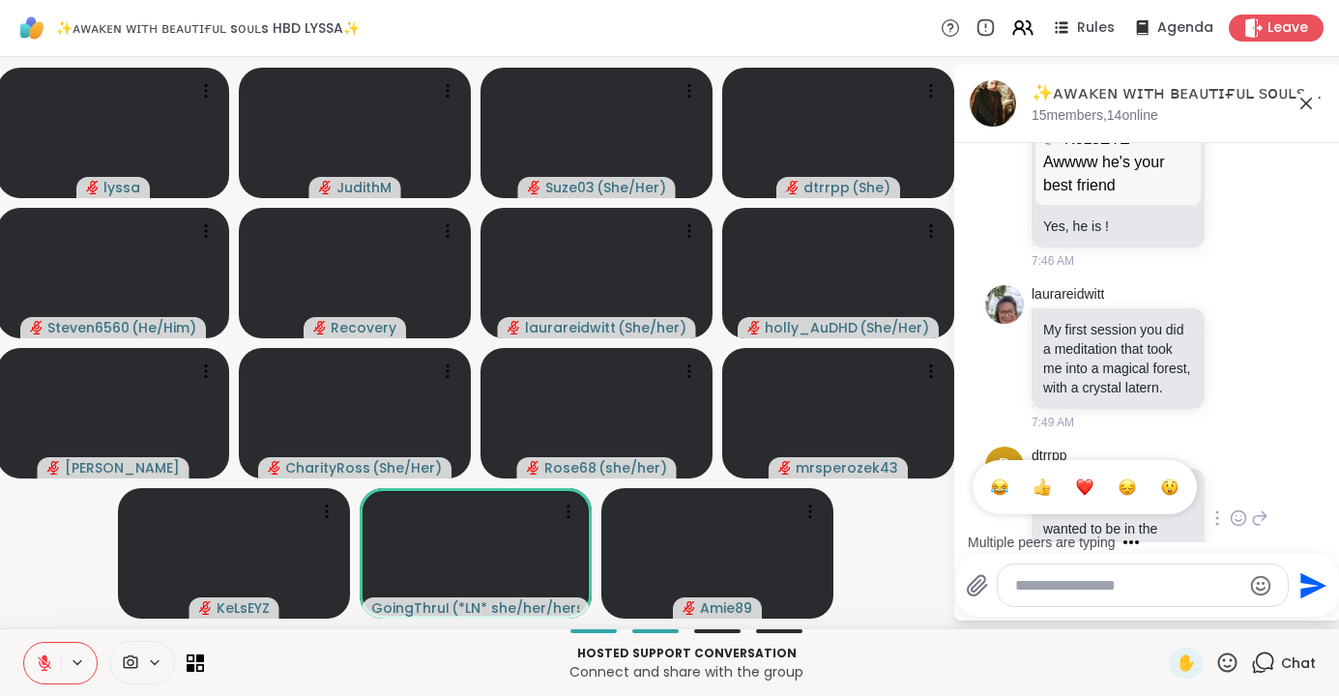
click at [1096, 468] on button "Select Reaction: Heart" at bounding box center [1085, 487] width 39 height 39
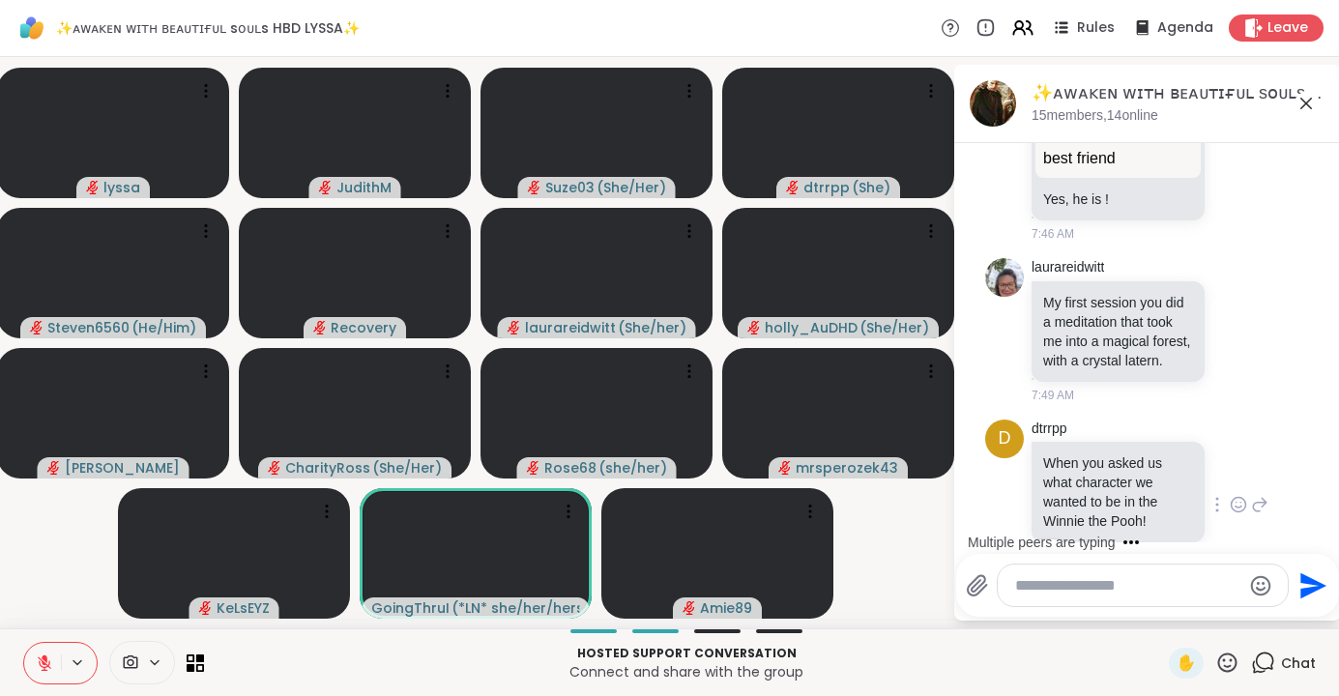
click at [1032, 599] on div at bounding box center [1143, 586] width 290 height 42
click at [1032, 582] on textarea "Type your message" at bounding box center [1127, 585] width 225 height 19
type textarea "*"
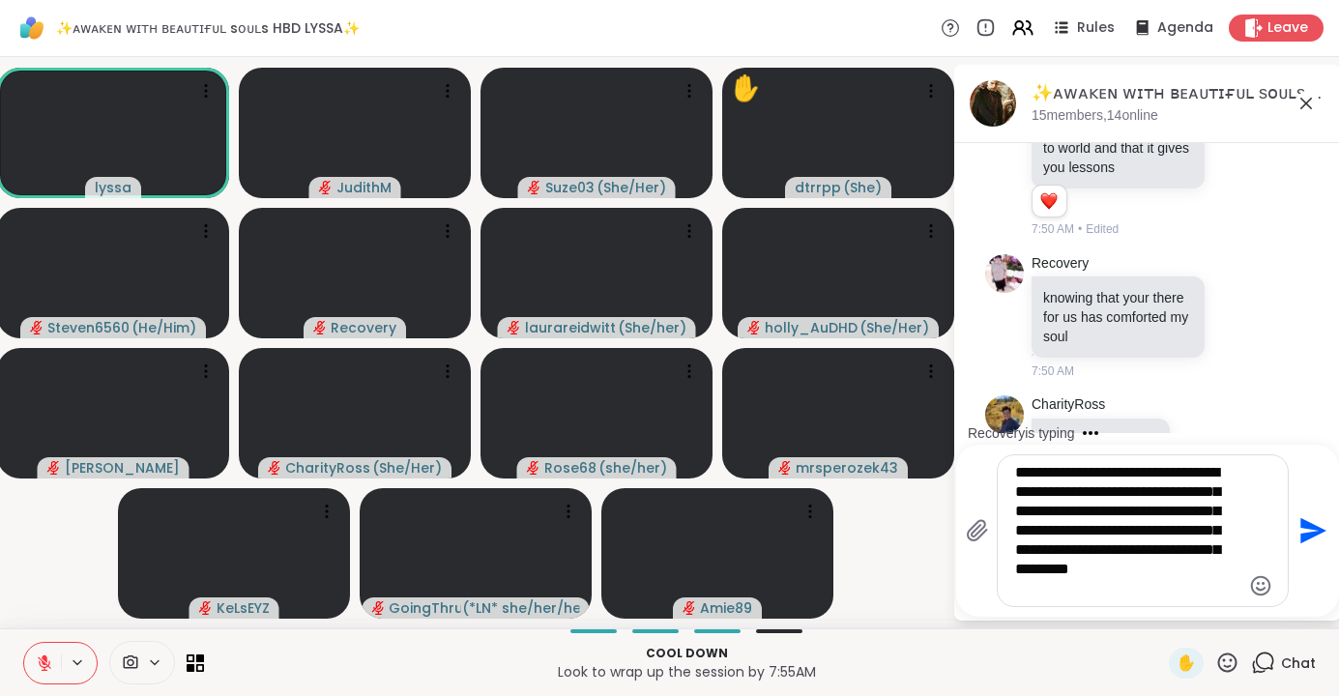
scroll to position [15791, 0]
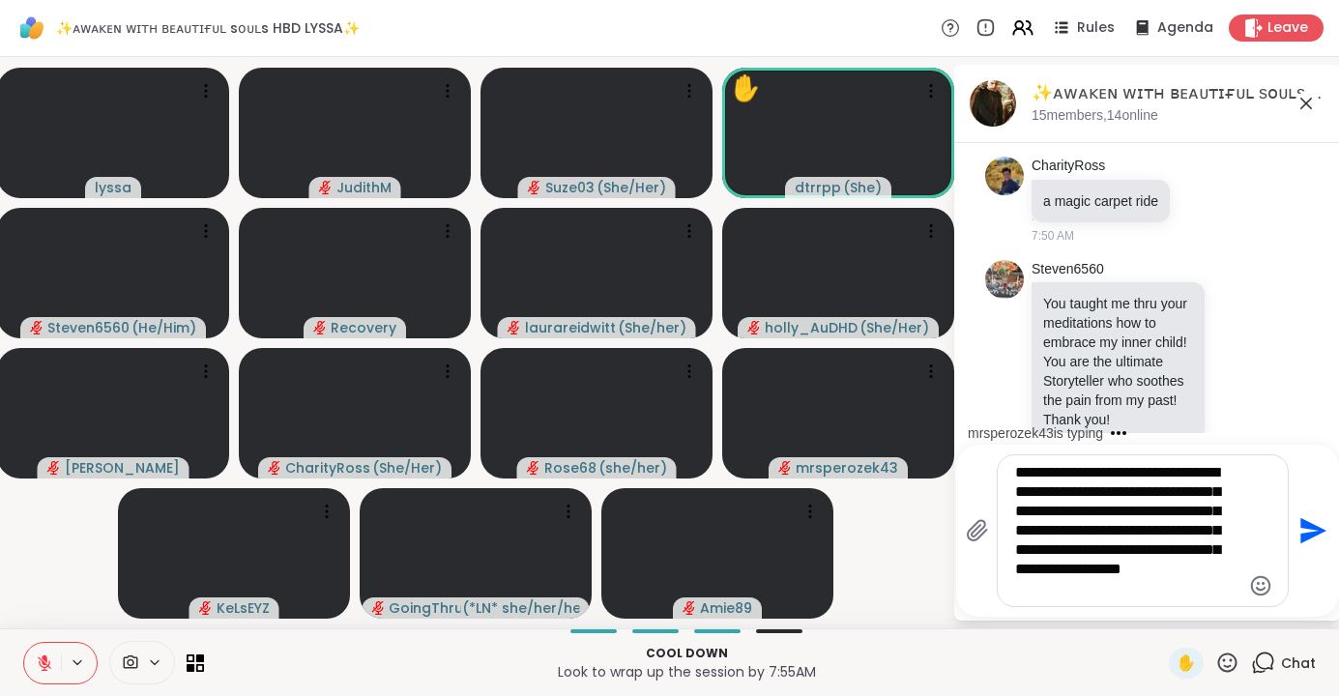
type textarea "**********"
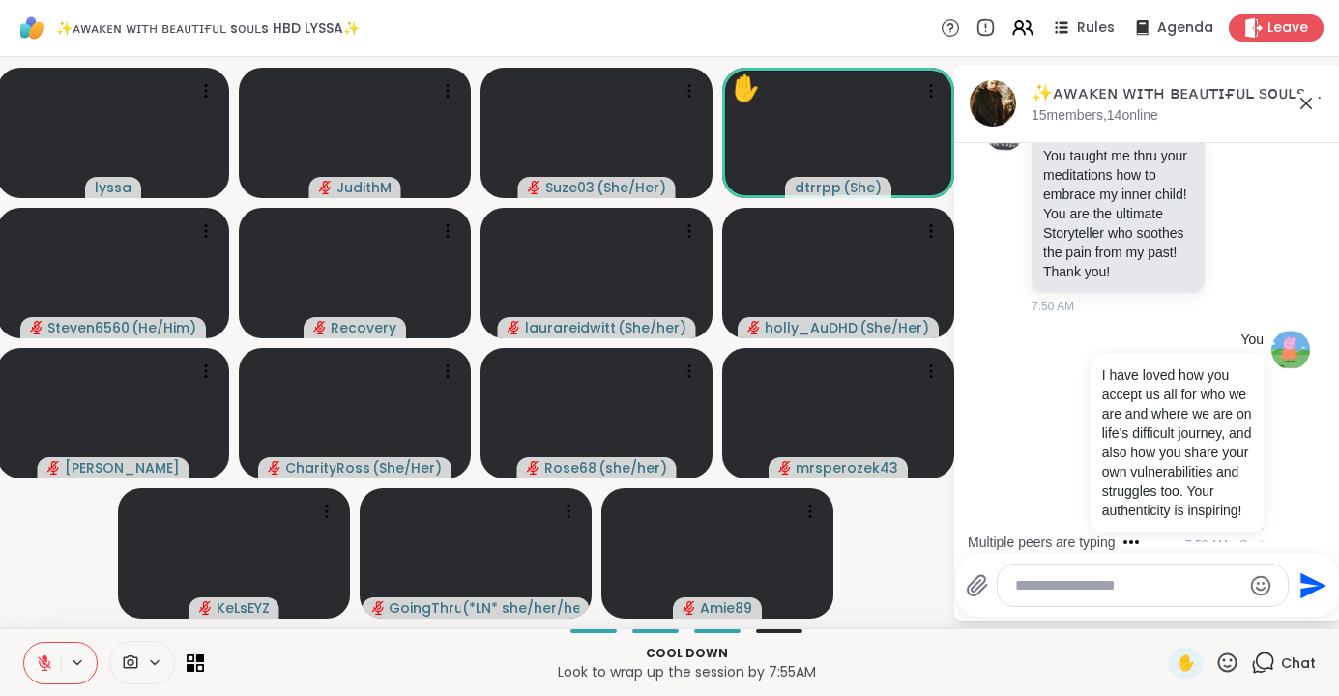
click at [1308, 105] on icon at bounding box center [1307, 104] width 12 height 12
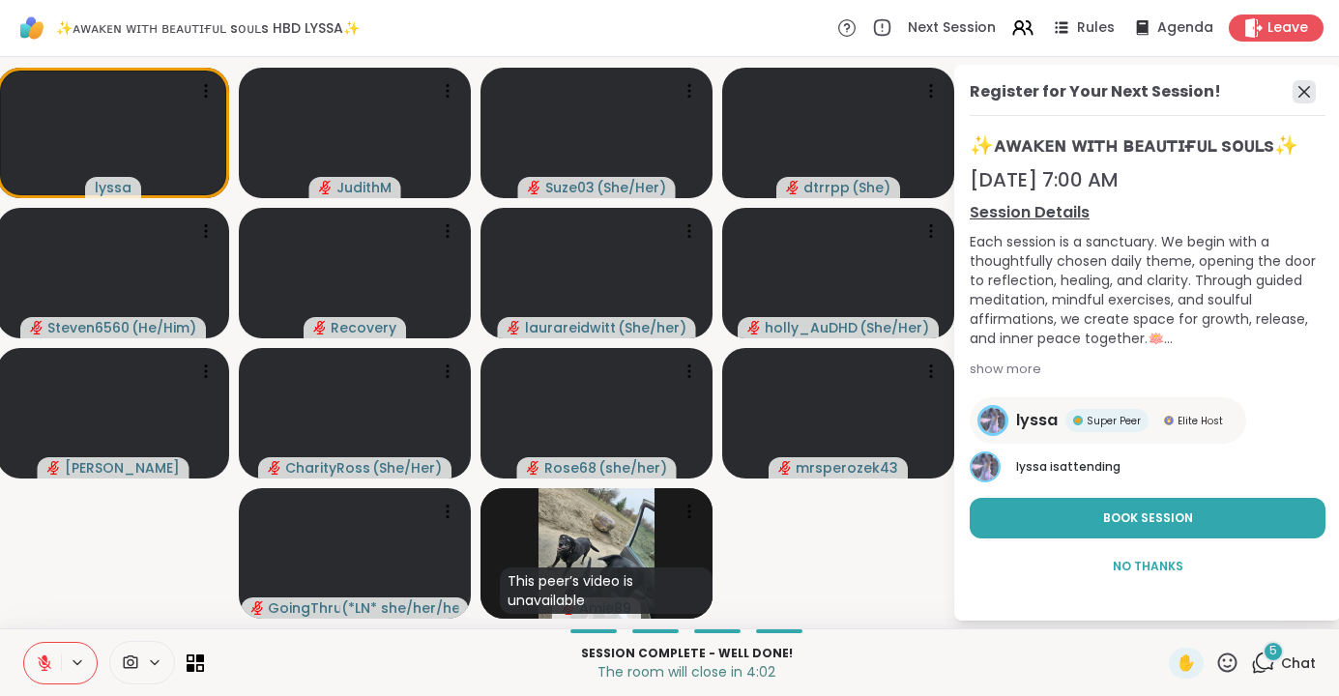
click at [1303, 88] on icon at bounding box center [1304, 91] width 23 height 23
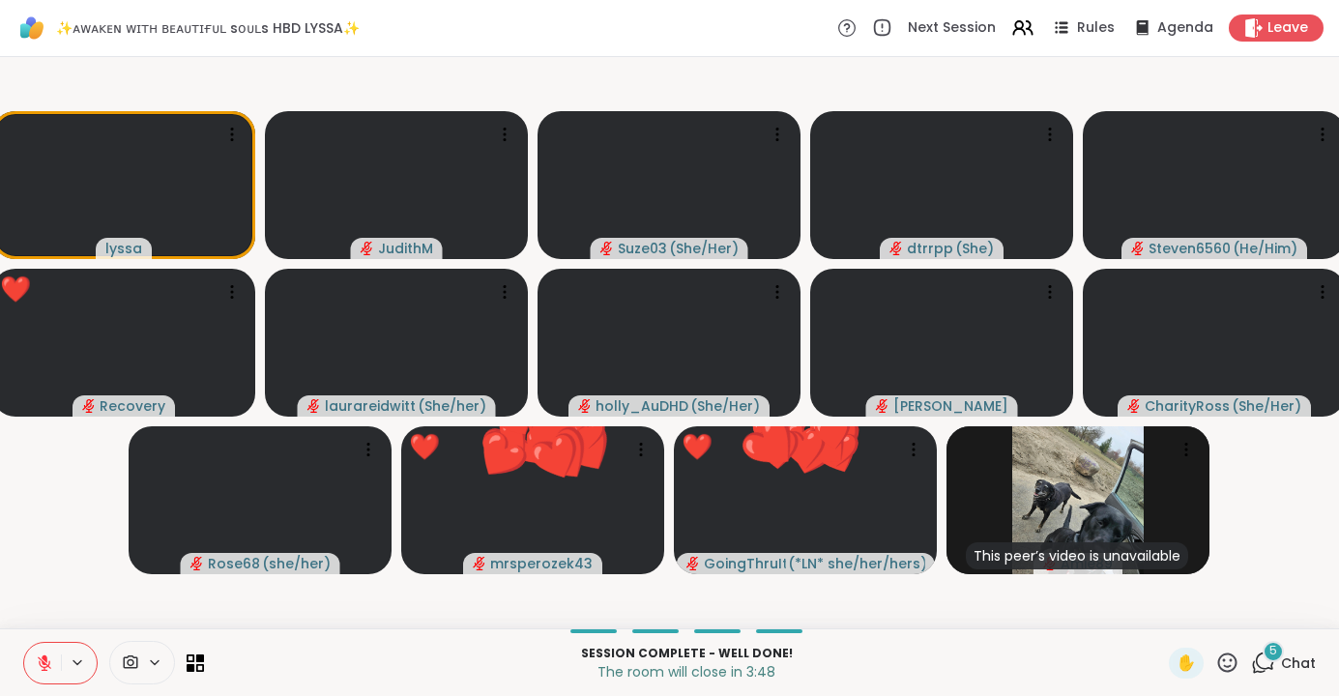
click at [1292, 667] on span "Chat" at bounding box center [1298, 663] width 35 height 19
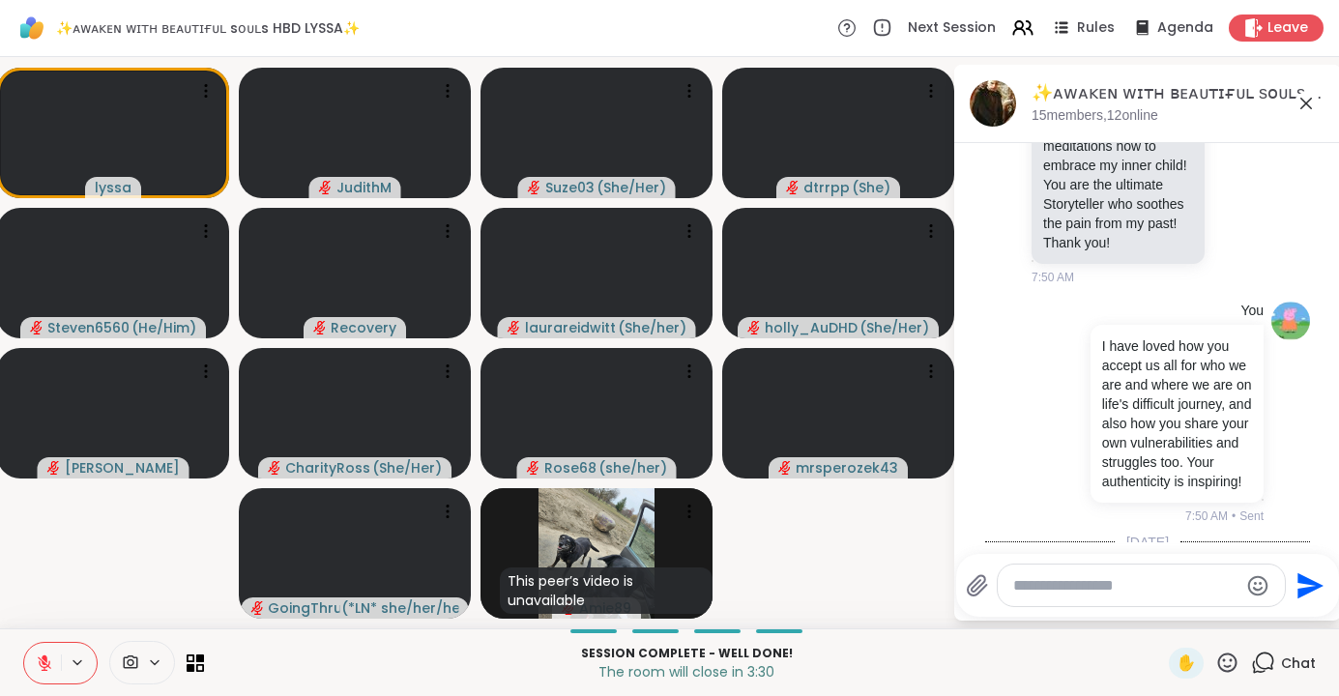
scroll to position [15976, 0]
click at [1307, 99] on icon at bounding box center [1306, 103] width 23 height 23
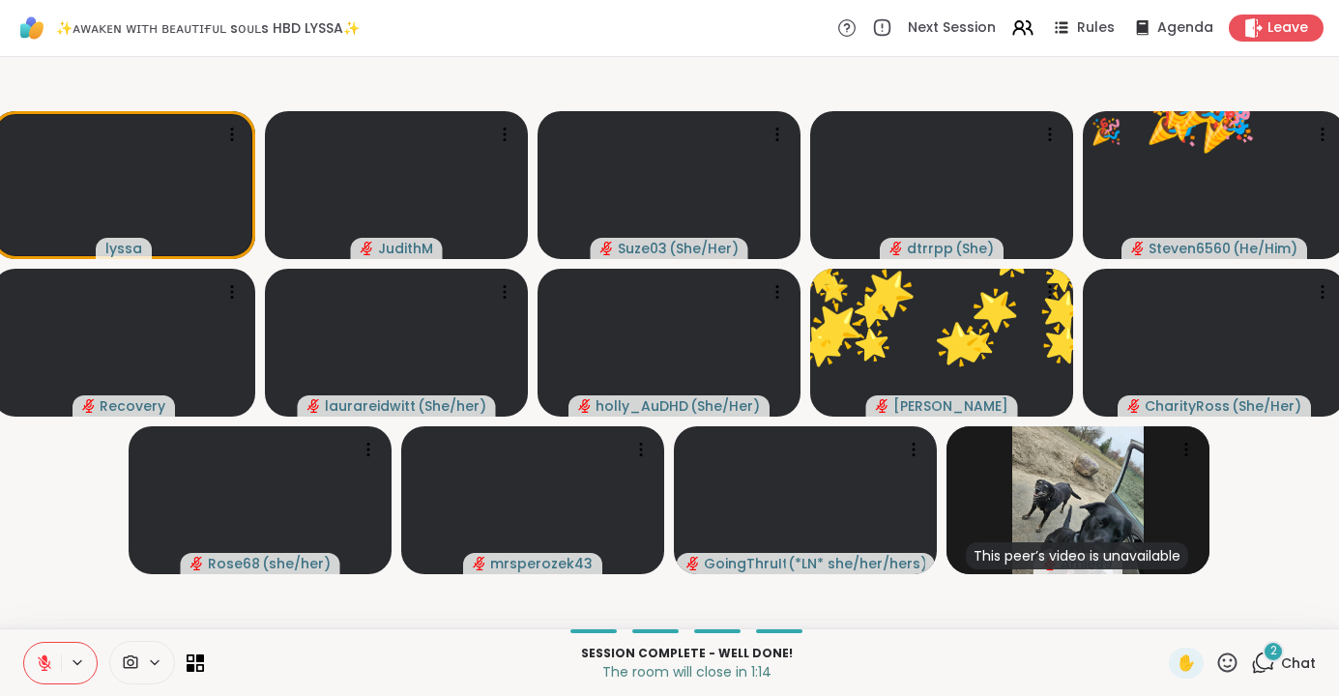
click at [1230, 659] on icon at bounding box center [1228, 663] width 24 height 24
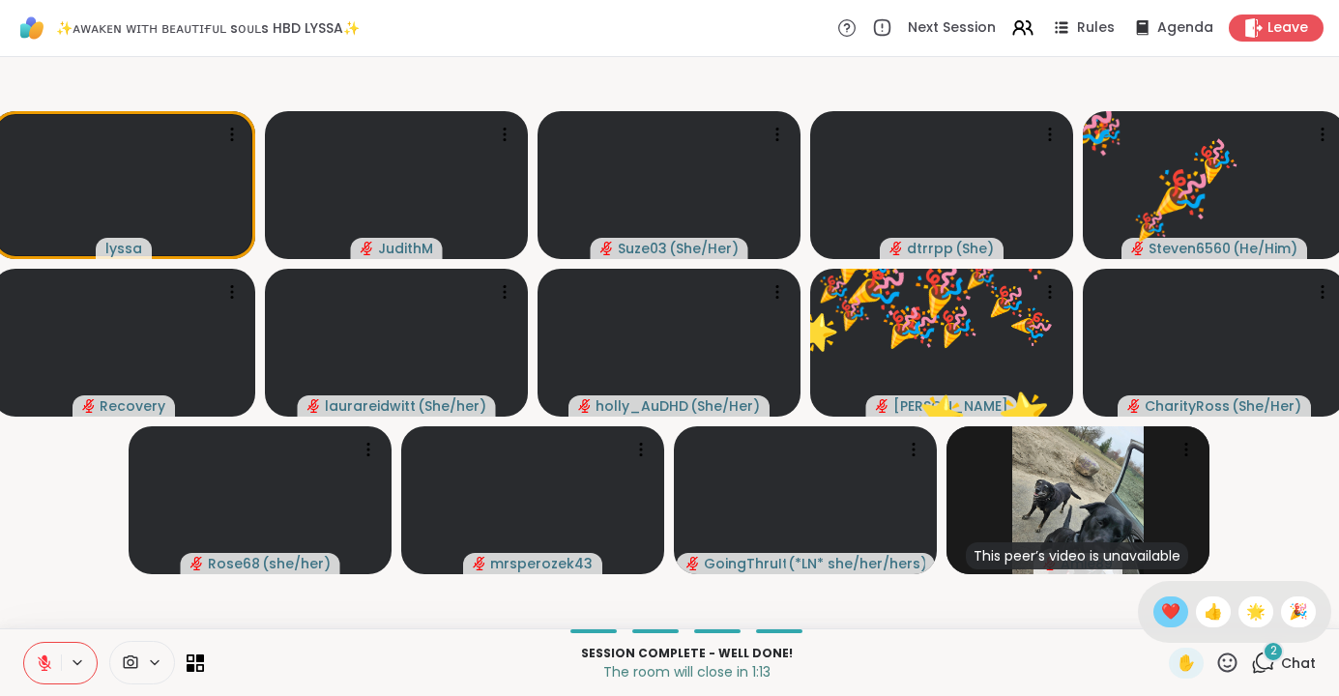
click at [1181, 606] on span "❤️" at bounding box center [1170, 612] width 19 height 23
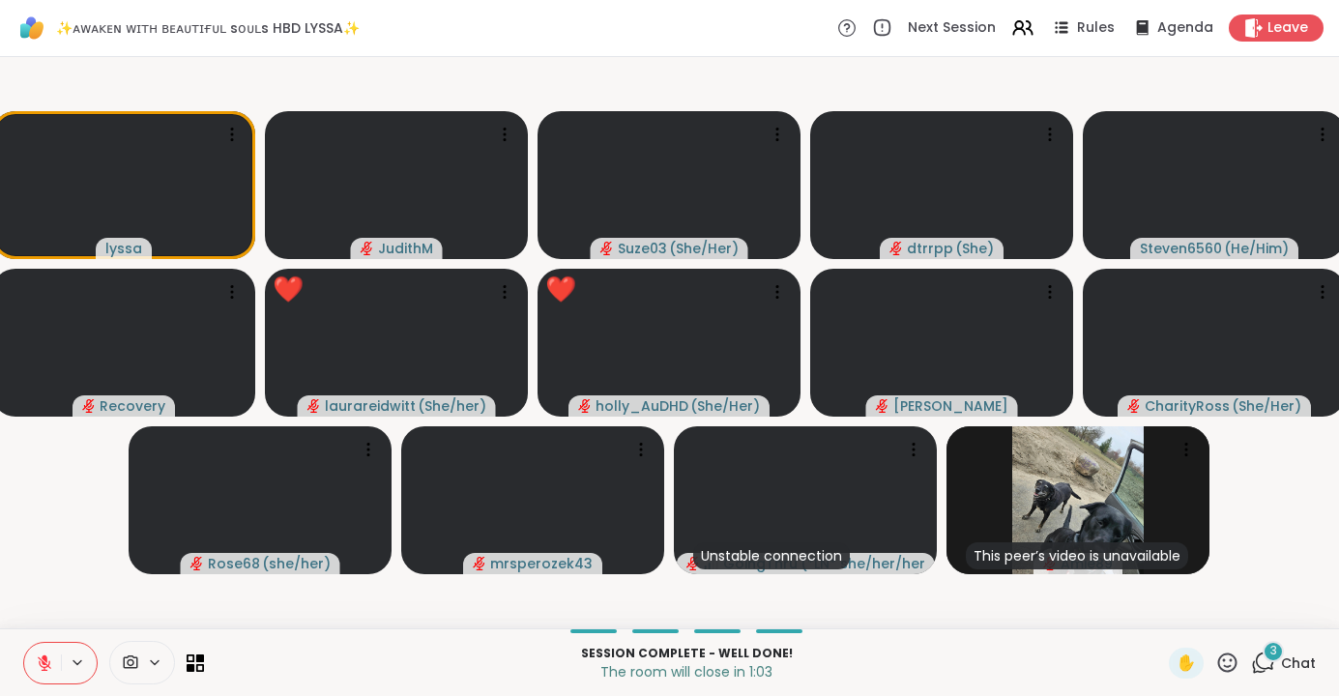
click at [1272, 658] on span "3" at bounding box center [1274, 651] width 7 height 16
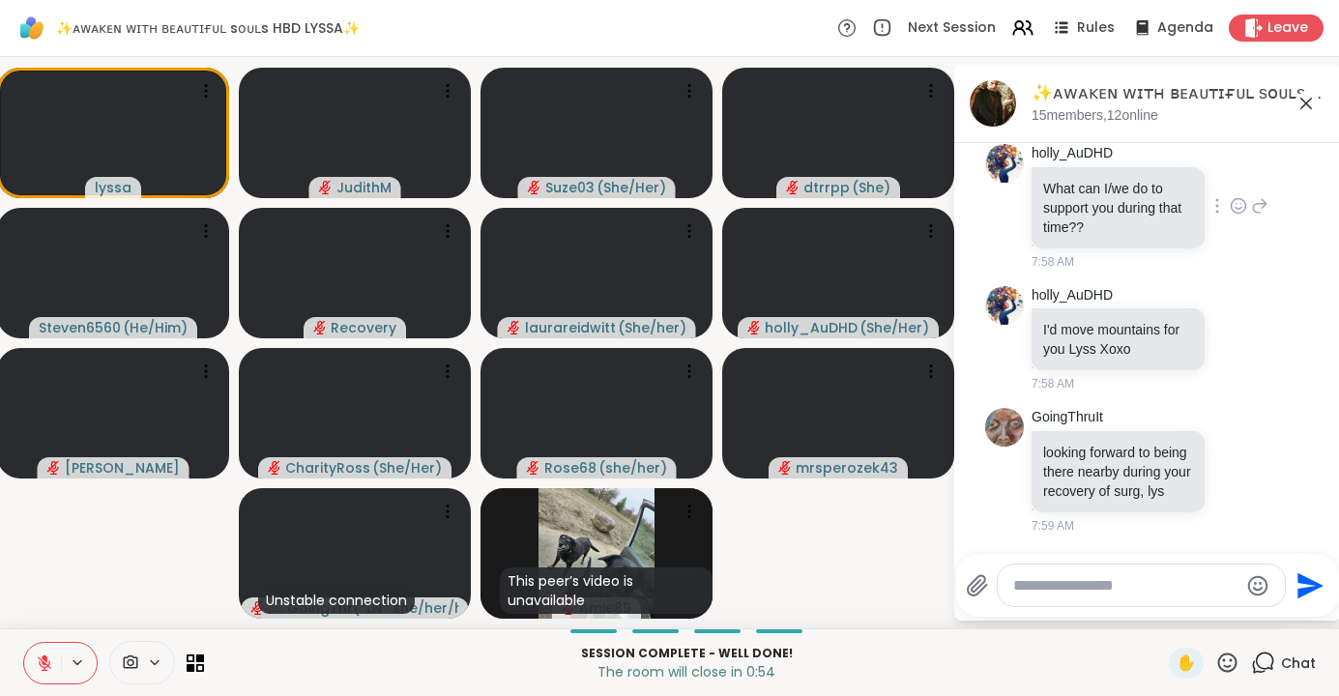
scroll to position [17680, 0]
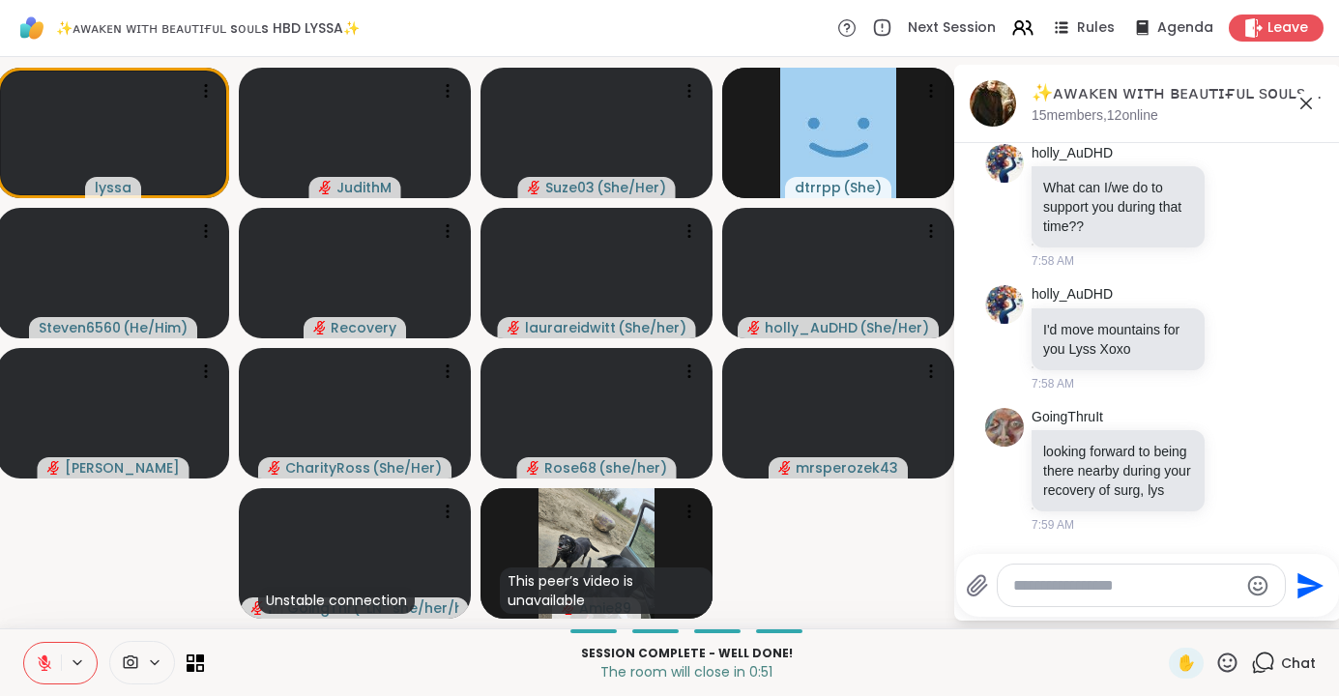
click at [1308, 101] on icon at bounding box center [1307, 104] width 12 height 12
